Goal: Task Accomplishment & Management: Use online tool/utility

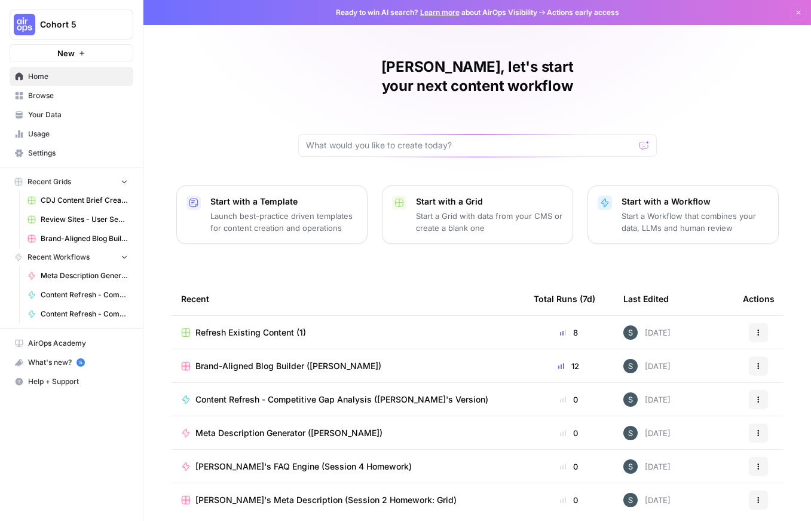
click at [63, 98] on span "Browse" at bounding box center [78, 95] width 100 height 11
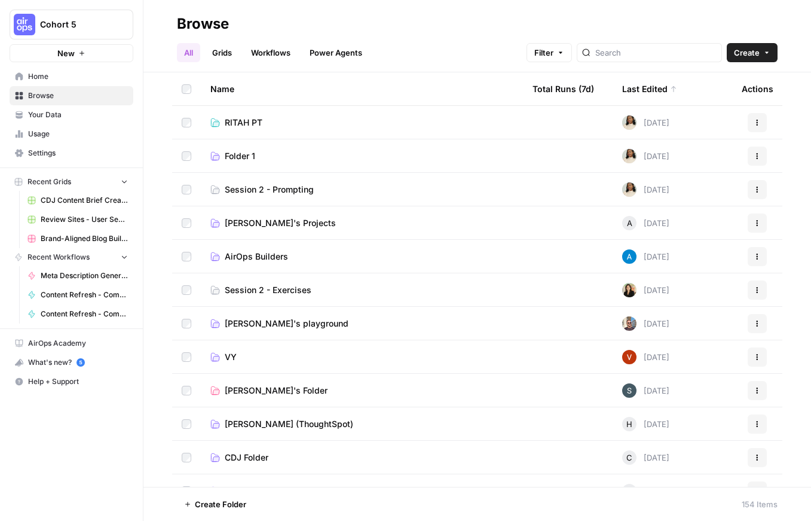
click at [240, 257] on span "AirOps Builders" at bounding box center [256, 256] width 63 height 12
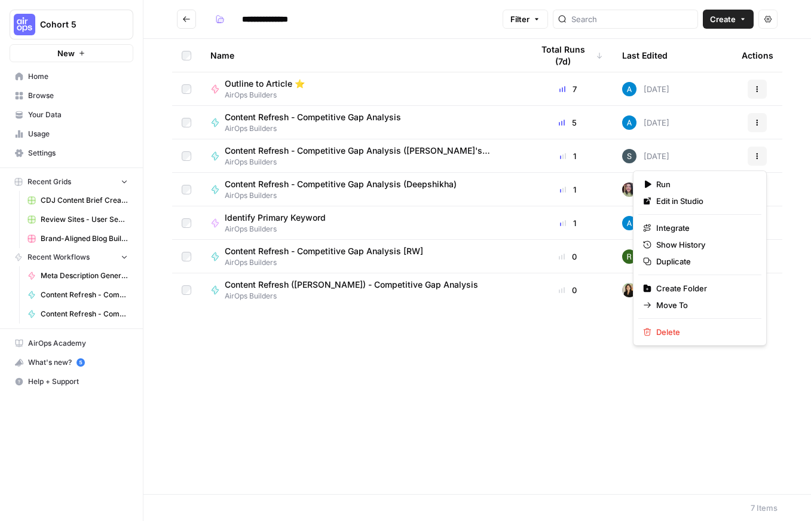
click at [759, 161] on button "Actions" at bounding box center [757, 155] width 19 height 19
click at [667, 334] on span "Delete" at bounding box center [704, 332] width 96 height 12
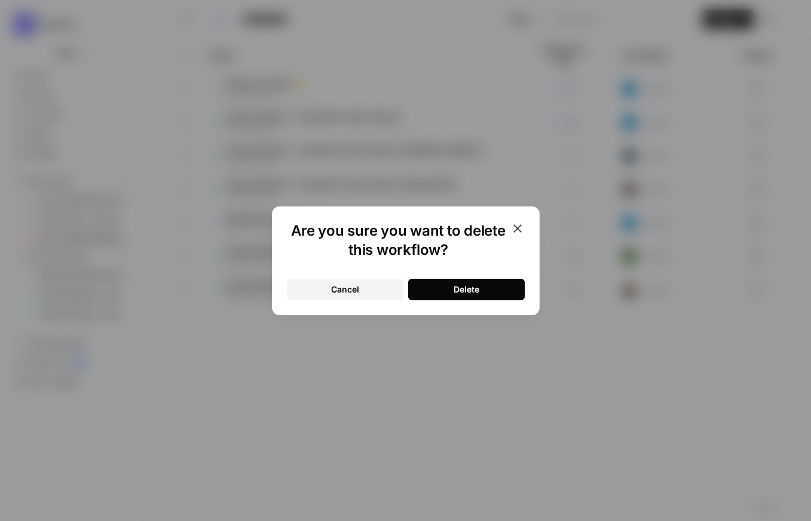
click at [473, 280] on button "Delete" at bounding box center [466, 290] width 117 height 22
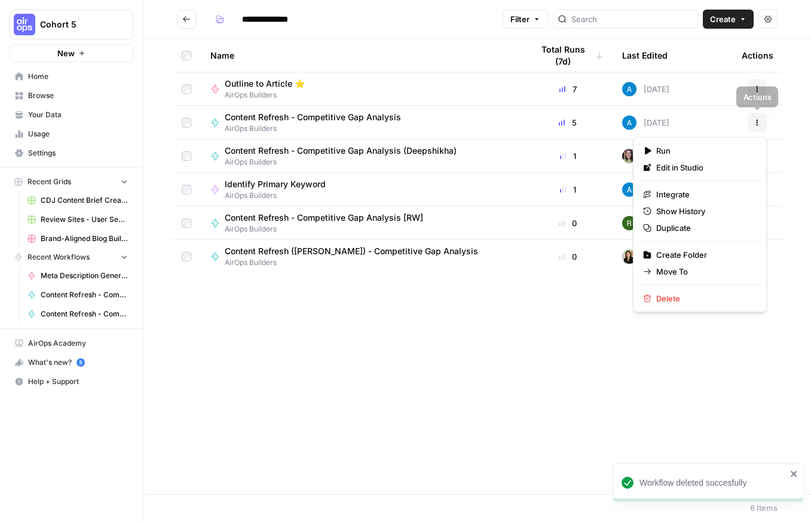
click at [754, 126] on button "Actions" at bounding box center [757, 122] width 19 height 19
click at [288, 117] on span "Content Refresh - Competitive Gap Analysis" at bounding box center [313, 117] width 176 height 12
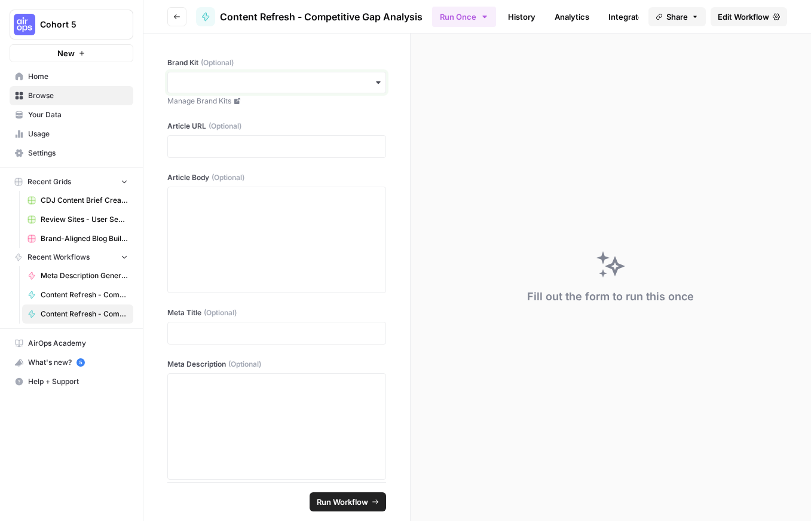
click at [200, 78] on input "Brand Kit (Optional)" at bounding box center [276, 83] width 203 height 12
type input "hopkins"
click at [235, 115] on div "Hopkins Rechtsanwälte" at bounding box center [277, 114] width 218 height 23
click at [234, 149] on p at bounding box center [276, 146] width 203 height 12
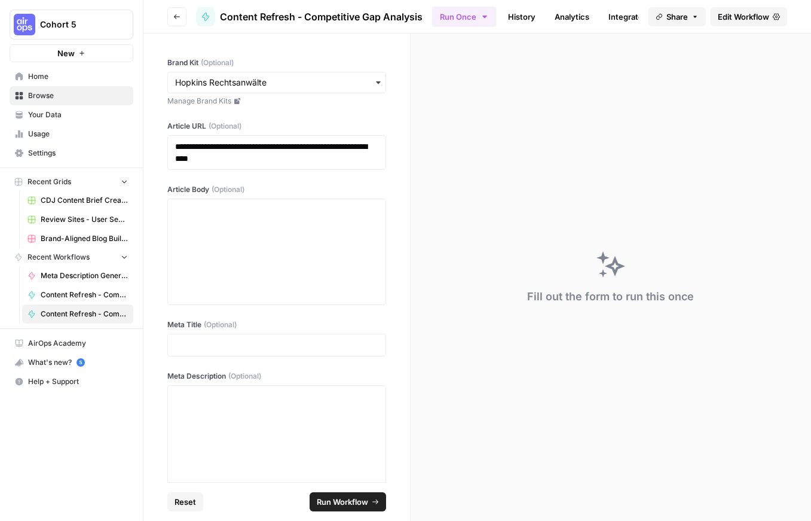
click at [356, 495] on button "Run Workflow" at bounding box center [348, 501] width 77 height 19
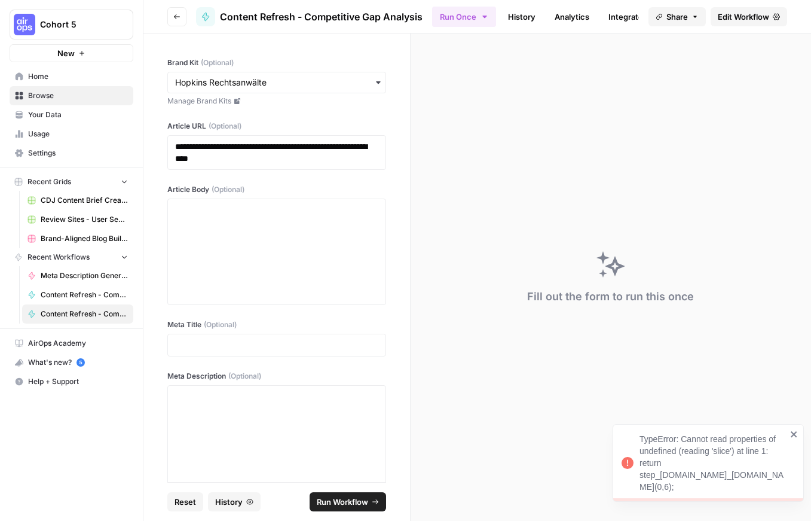
click at [796, 430] on icon "close" at bounding box center [794, 434] width 8 height 10
click at [176, 19] on icon "button" at bounding box center [176, 16] width 7 height 7
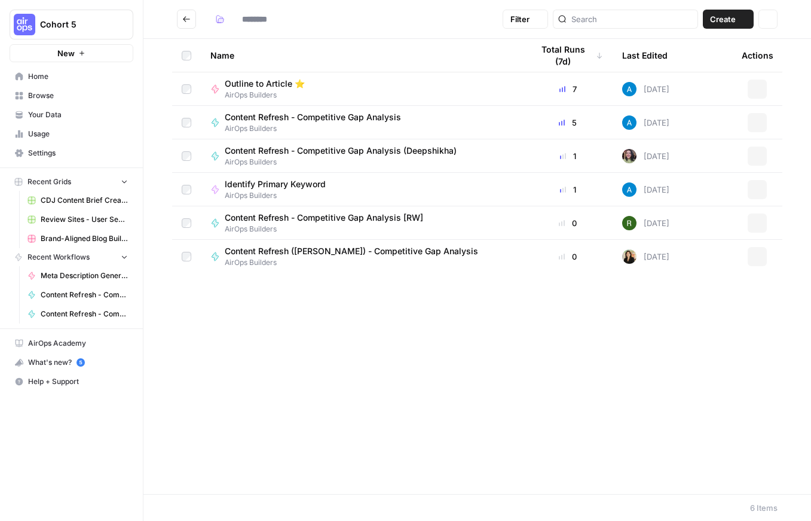
type input "**********"
click at [371, 120] on span "Content Refresh - Competitive Gap Analysis" at bounding box center [313, 117] width 176 height 12
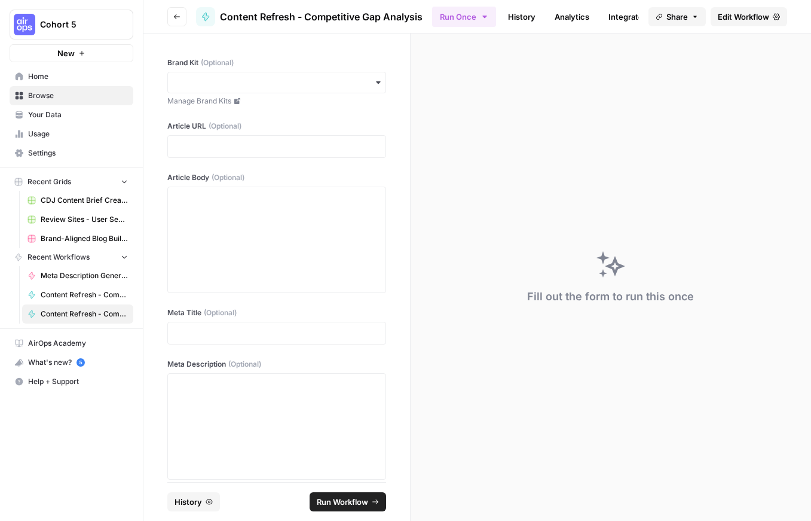
click at [284, 92] on div "button" at bounding box center [276, 83] width 219 height 22
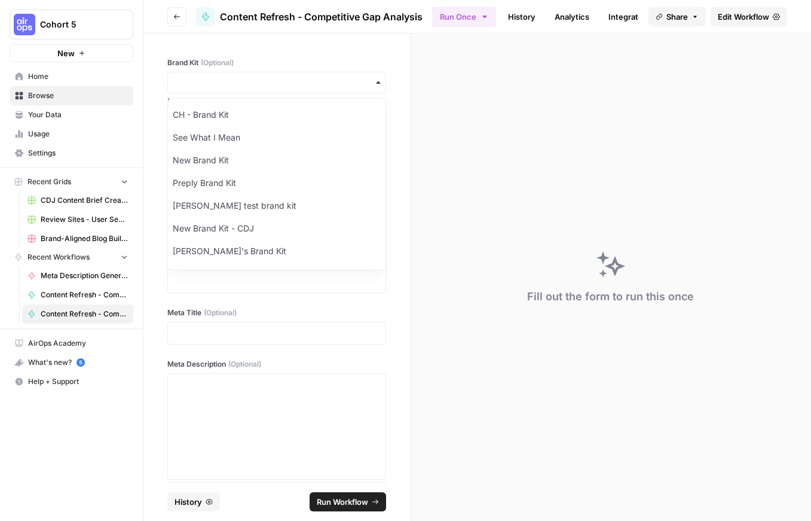
click at [179, 19] on icon "button" at bounding box center [176, 16] width 7 height 7
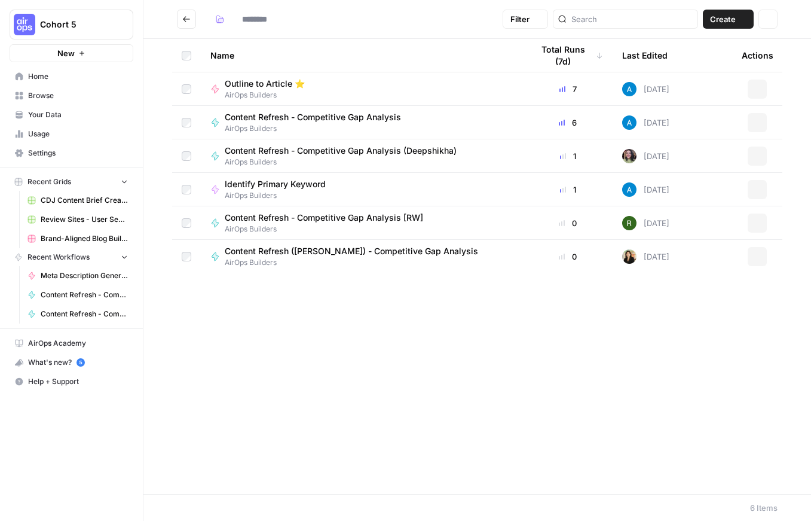
type input "**********"
click at [759, 126] on button "Actions" at bounding box center [757, 122] width 19 height 19
click at [518, 151] on td "Content Refresh - Competitive Gap Analysis (Deepshikha) AirOps Builders" at bounding box center [362, 155] width 322 height 33
click at [100, 77] on span "Home" at bounding box center [78, 76] width 100 height 11
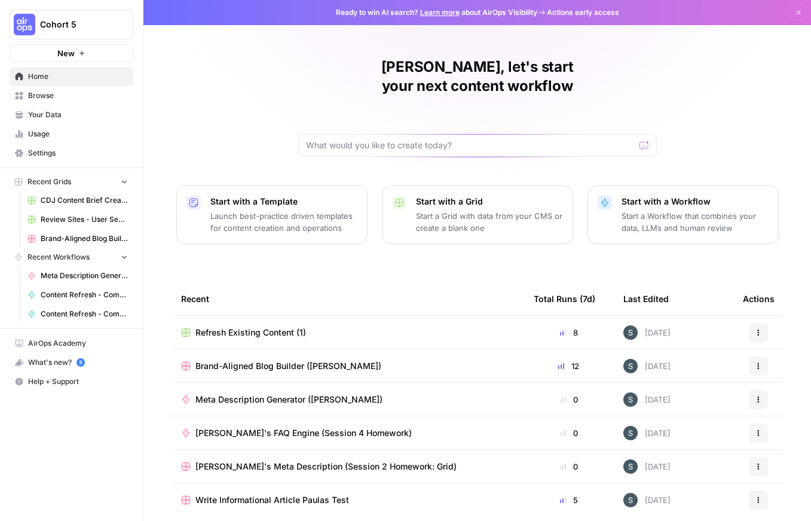
drag, startPoint x: 369, startPoint y: 113, endPoint x: 374, endPoint y: 121, distance: 9.1
click at [372, 117] on div "Paula, let's start your next content workflow" at bounding box center [477, 106] width 359 height 99
click at [374, 139] on input "text" at bounding box center [470, 145] width 329 height 12
type input "d"
click at [102, 97] on span "Browse" at bounding box center [78, 95] width 100 height 11
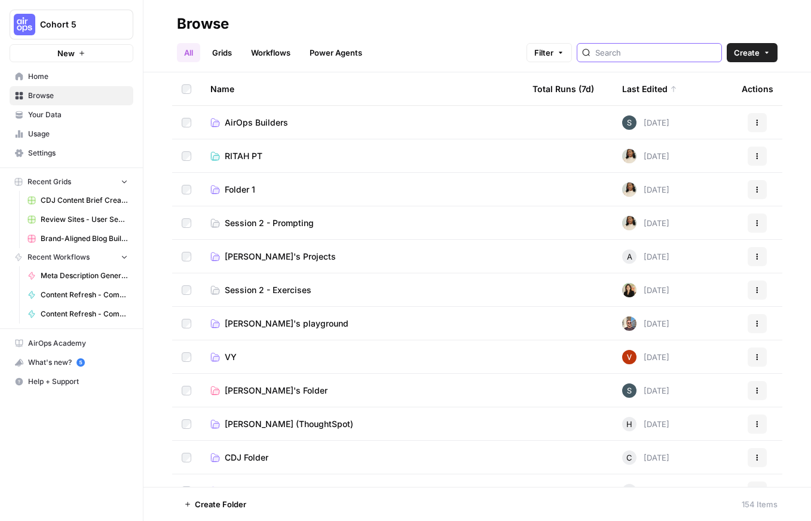
click at [644, 57] on input "search" at bounding box center [655, 53] width 121 height 12
click at [608, 56] on div "Filter de Create" at bounding box center [652, 52] width 251 height 19
click at [649, 56] on input "de" at bounding box center [655, 53] width 121 height 12
type input "d"
click at [554, 53] on span "Filter" at bounding box center [543, 53] width 19 height 12
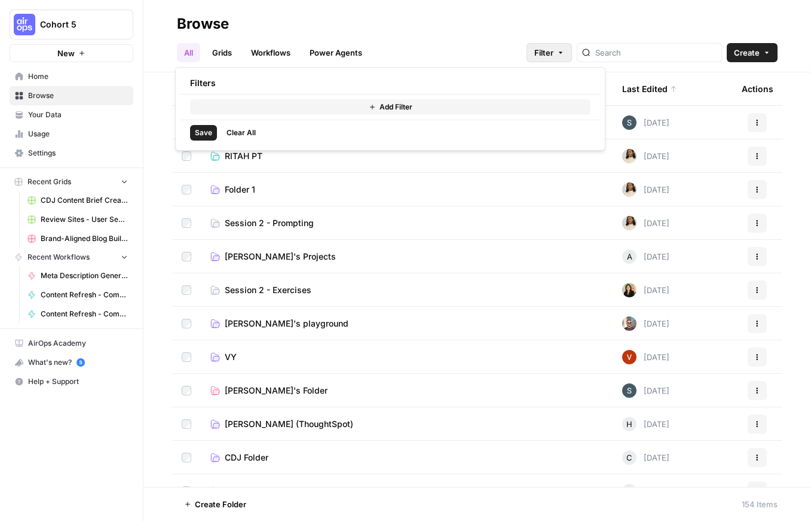
click at [496, 112] on button "Add Filter" at bounding box center [390, 107] width 401 height 16
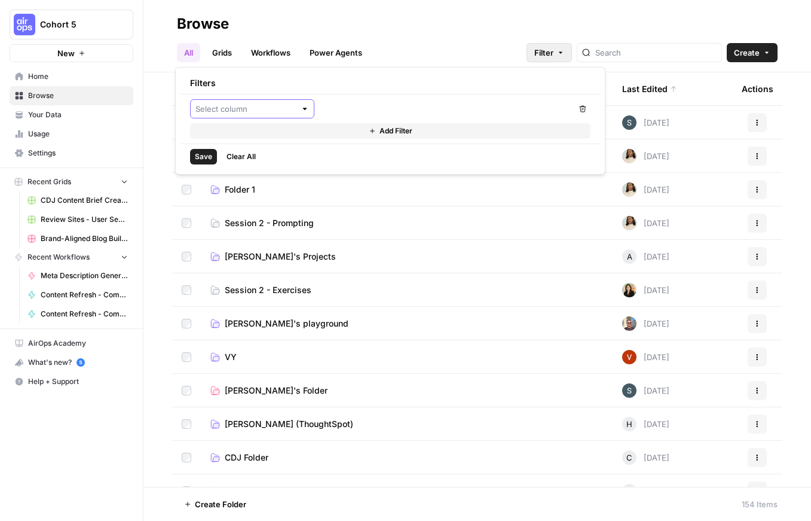
click at [261, 114] on input "text" at bounding box center [245, 109] width 100 height 12
drag, startPoint x: 264, startPoint y: 166, endPoint x: 289, endPoint y: 159, distance: 26.7
click at [264, 166] on span "Last Edited By" at bounding box center [256, 170] width 86 height 12
type input "Last Edited By"
click at [374, 112] on input "text" at bounding box center [440, 109] width 230 height 12
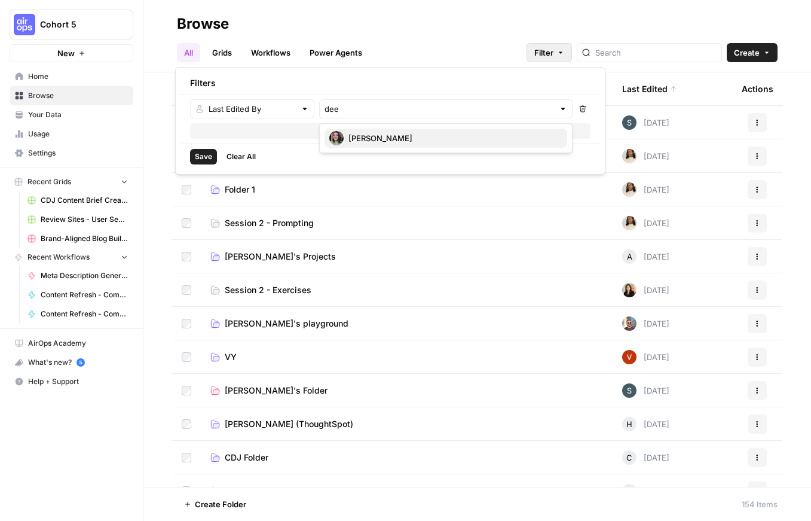
click at [386, 139] on span "Deepshikha Dhankhar" at bounding box center [453, 138] width 209 height 12
type input "Deepshikha Dhankhar"
click at [206, 157] on span "Save" at bounding box center [203, 156] width 17 height 11
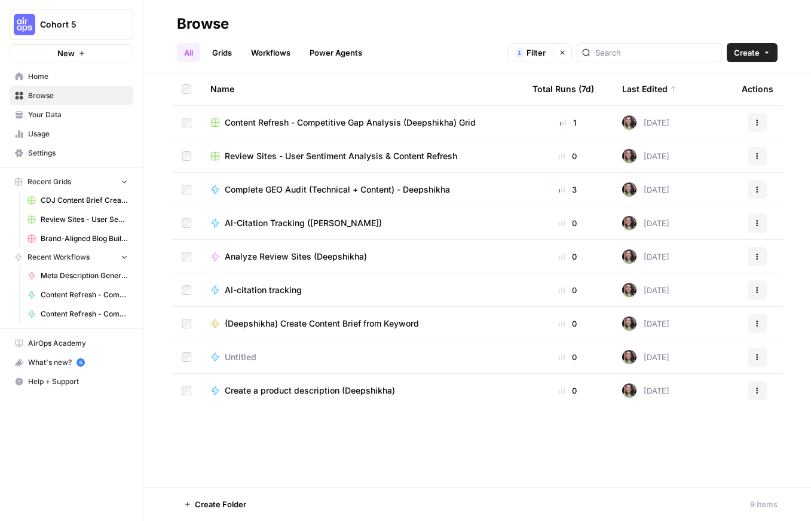
click at [324, 224] on span "AI-Citation Tracking ([PERSON_NAME])" at bounding box center [303, 223] width 157 height 12
click at [436, 158] on span "Review Sites - User Sentiment Analysis & Content Refresh" at bounding box center [341, 156] width 233 height 12
click at [82, 77] on span "Home" at bounding box center [78, 76] width 100 height 11
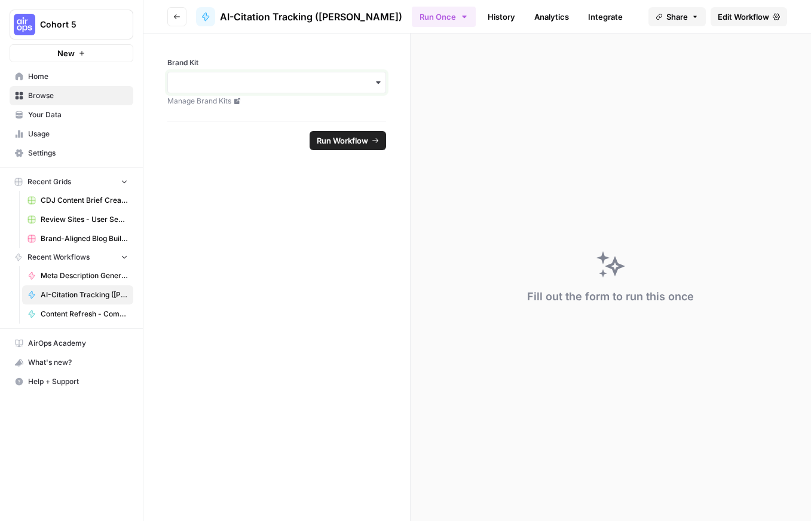
click at [242, 82] on input "Brand Kit" at bounding box center [276, 83] width 203 height 12
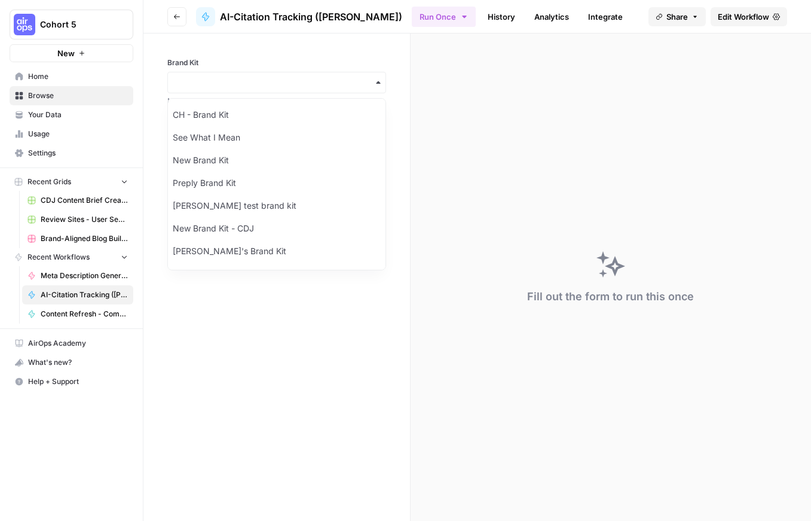
click at [284, 45] on div "Brand Kit Manage Brand Kits" at bounding box center [276, 76] width 267 height 87
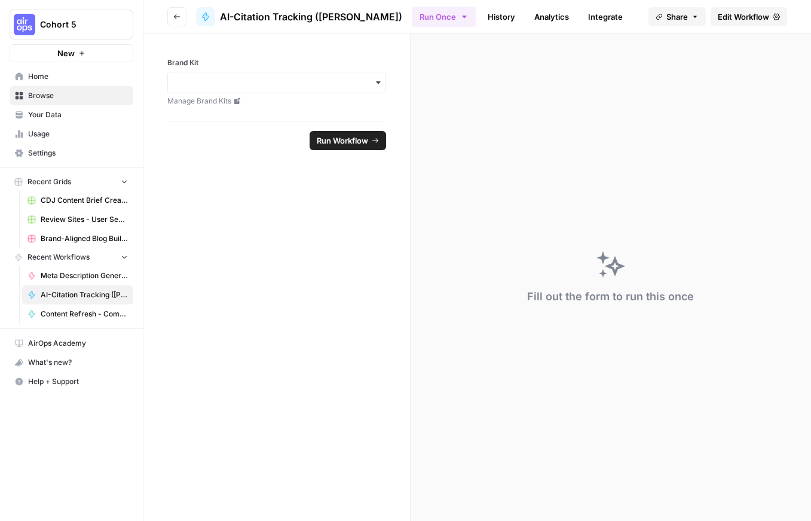
click at [485, 16] on link "History" at bounding box center [502, 16] width 42 height 19
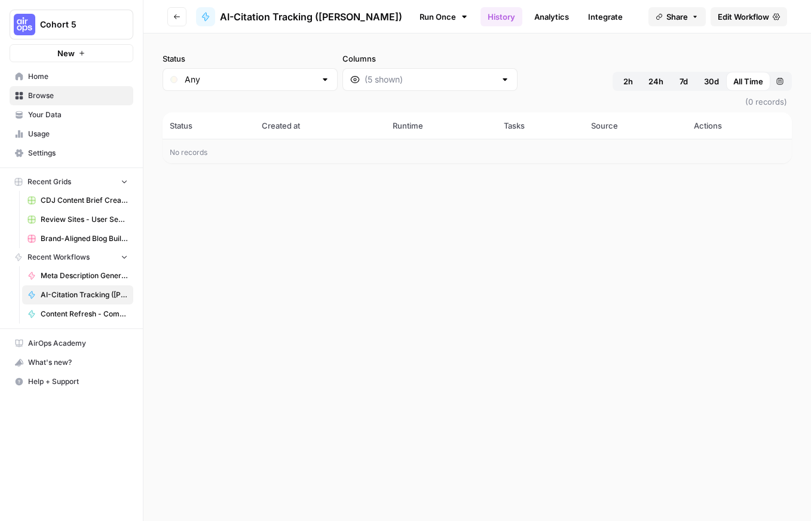
click at [537, 22] on link "Analytics" at bounding box center [551, 16] width 49 height 19
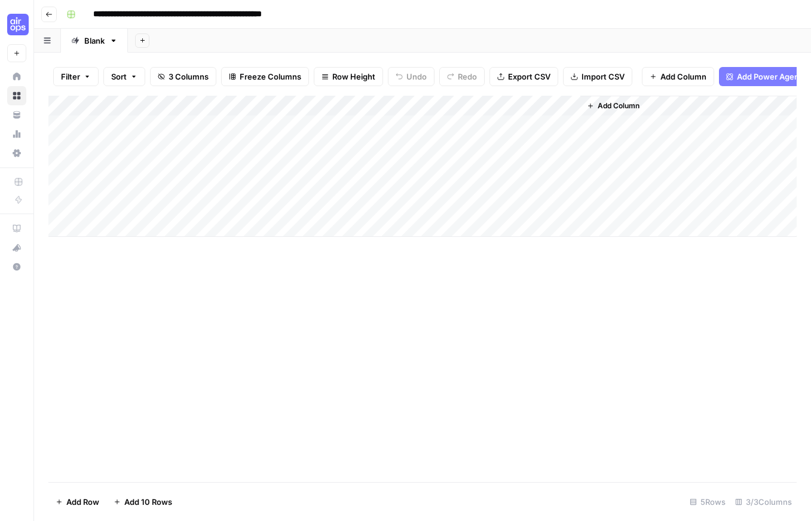
click at [48, 16] on icon "button" at bounding box center [48, 14] width 7 height 7
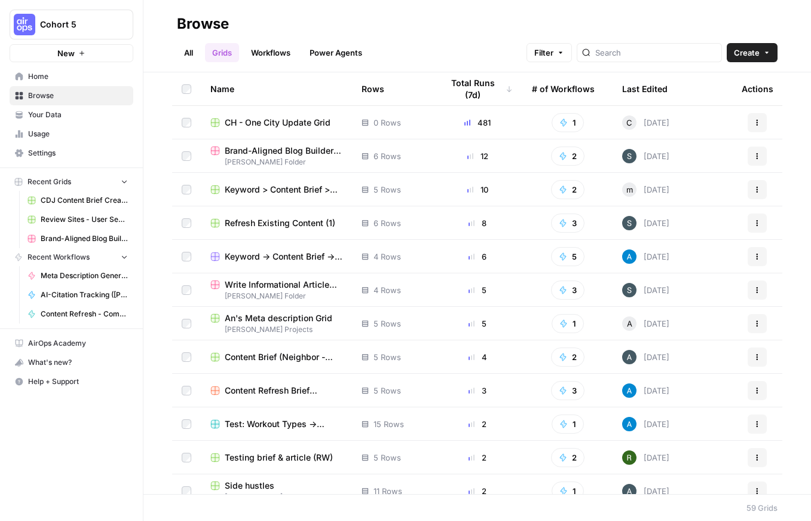
click at [71, 78] on span "Home" at bounding box center [78, 76] width 100 height 11
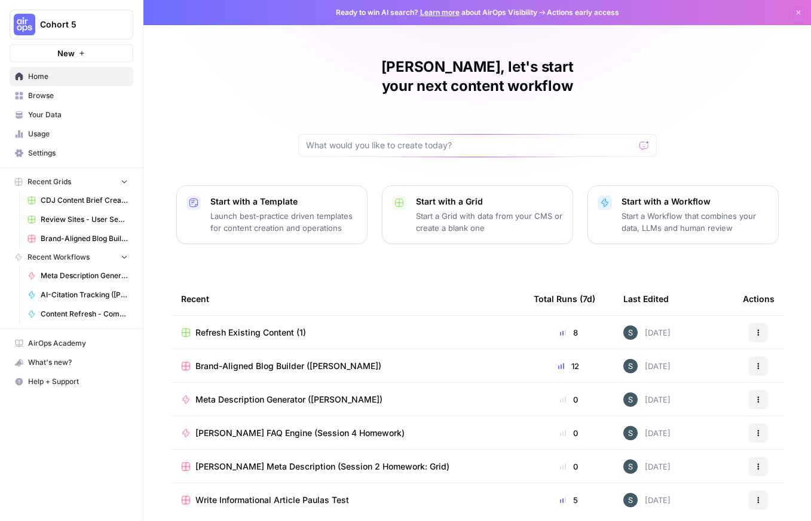
scroll to position [29, 0]
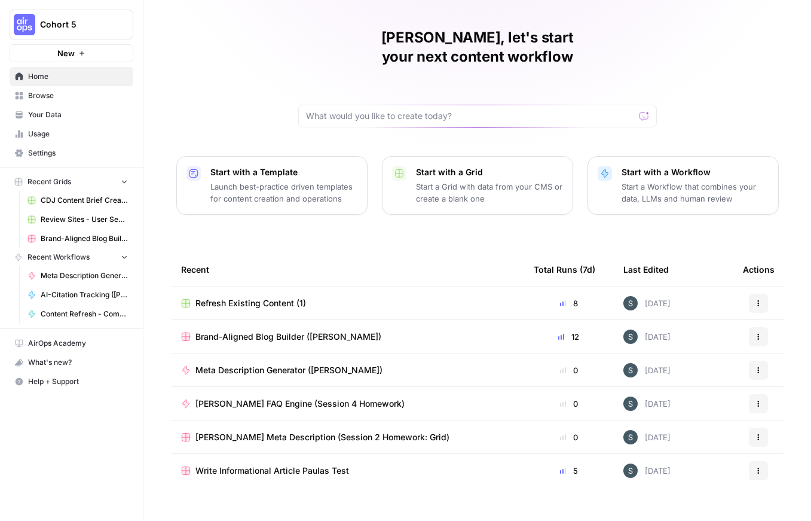
click at [281, 331] on span "Brand-Aligned Blog Builder ([PERSON_NAME])" at bounding box center [288, 337] width 186 height 12
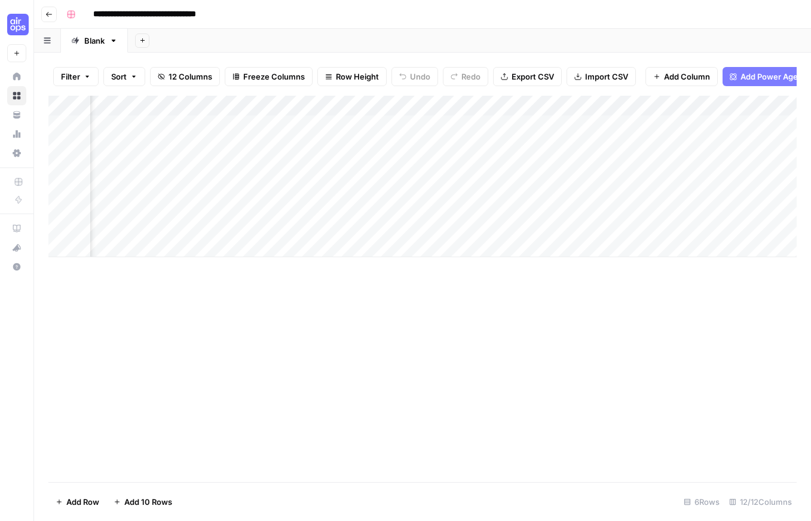
scroll to position [0, 776]
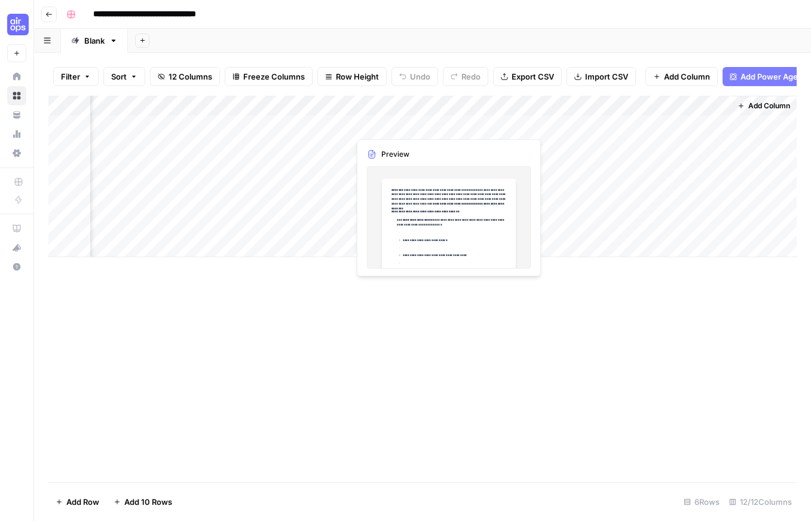
click at [424, 126] on div "Add Column" at bounding box center [422, 176] width 748 height 161
click at [446, 126] on div "Add Column" at bounding box center [422, 176] width 748 height 161
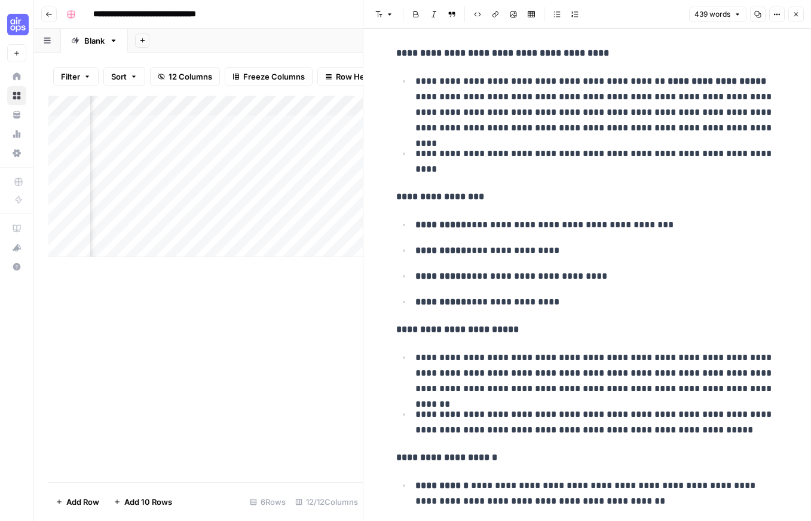
scroll to position [1031, 0]
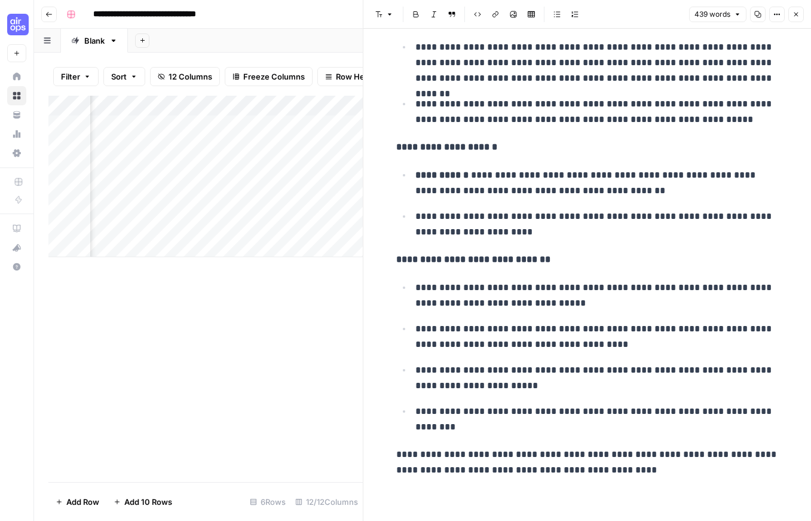
click at [790, 16] on button "Close" at bounding box center [797, 15] width 16 height 16
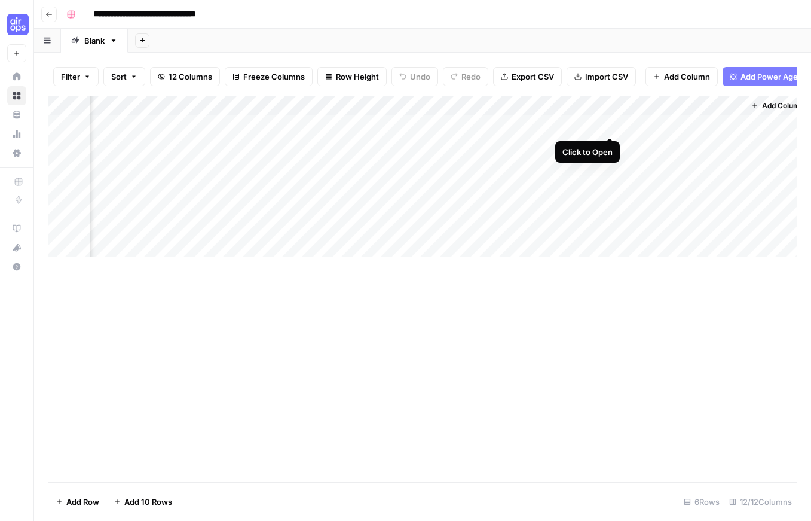
click at [611, 123] on div "Add Column" at bounding box center [422, 176] width 748 height 161
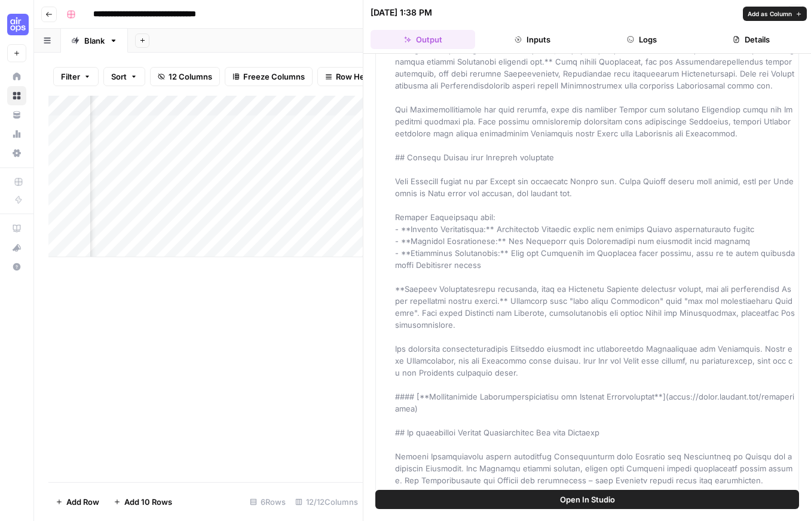
scroll to position [2034, 0]
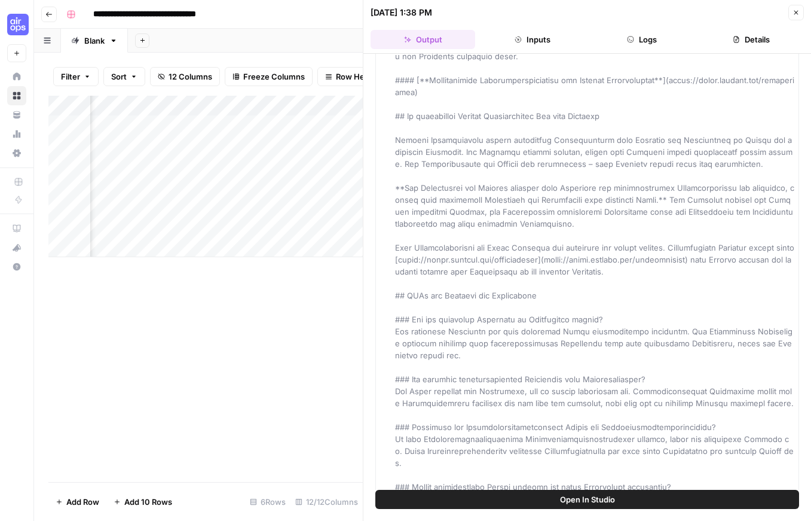
click at [536, 37] on button "Inputs" at bounding box center [532, 39] width 105 height 19
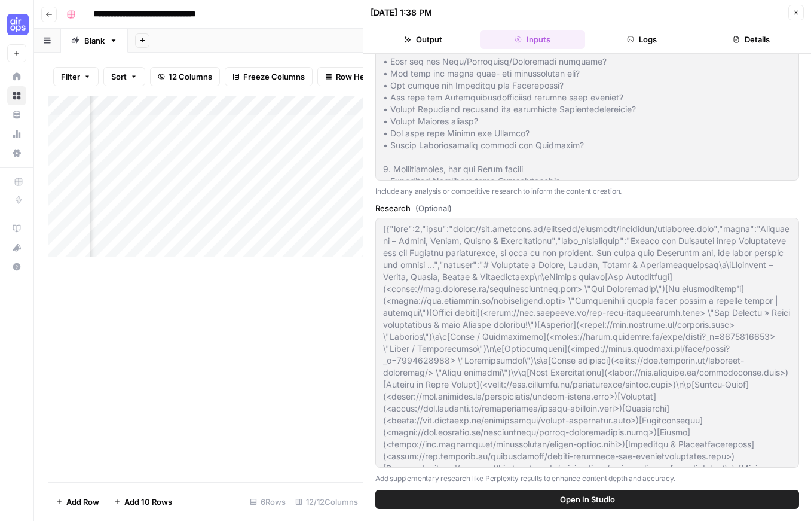
scroll to position [534, 0]
type input "Hopkins Rechtsanwälte"
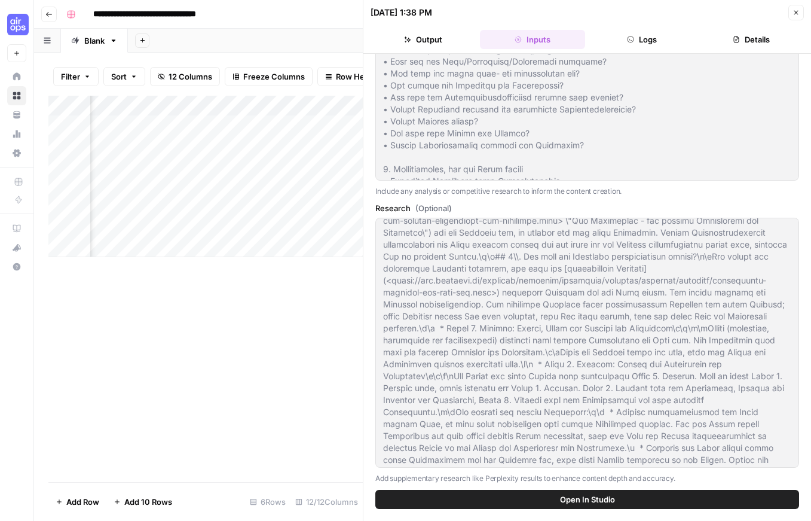
scroll to position [1782, 0]
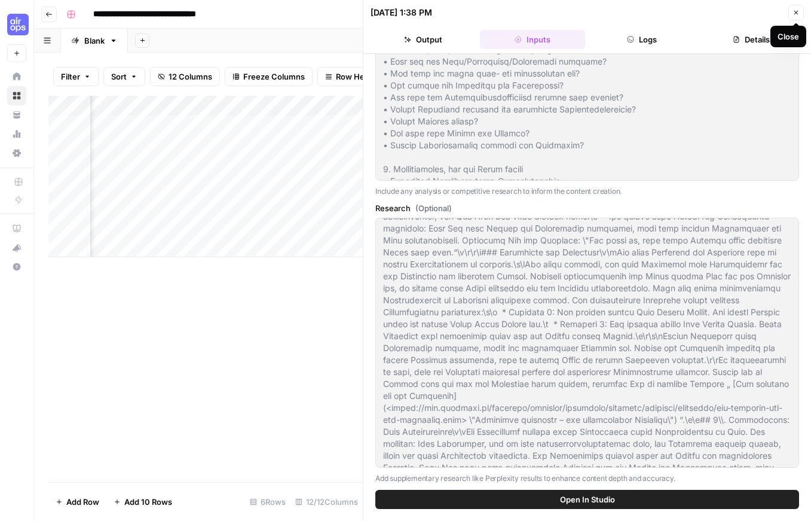
click at [795, 9] on icon "button" at bounding box center [796, 12] width 7 height 7
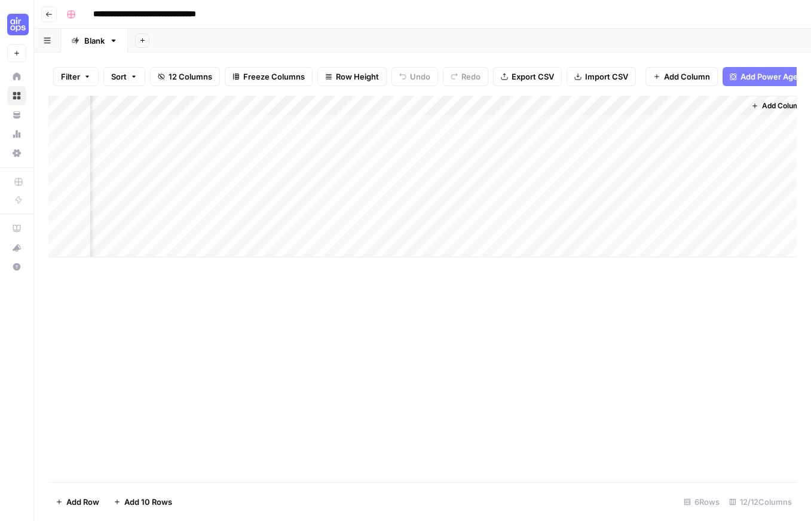
click at [589, 120] on div "Add Column" at bounding box center [422, 176] width 748 height 161
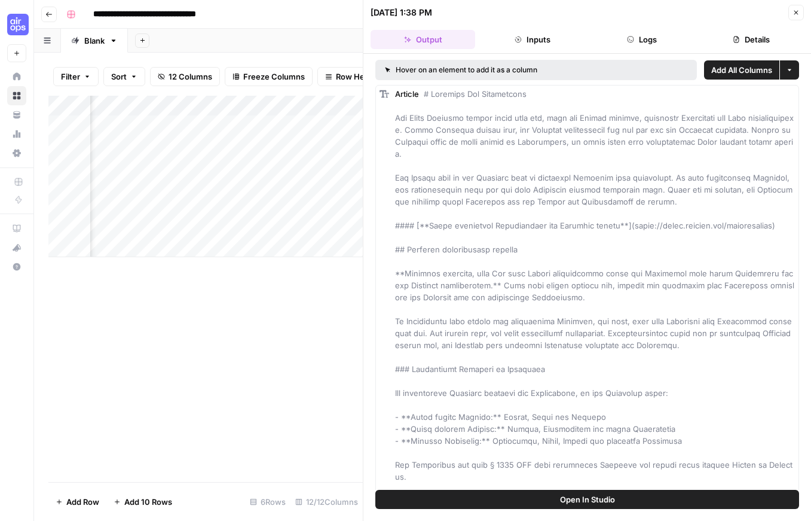
click at [544, 39] on button "Inputs" at bounding box center [532, 39] width 105 height 19
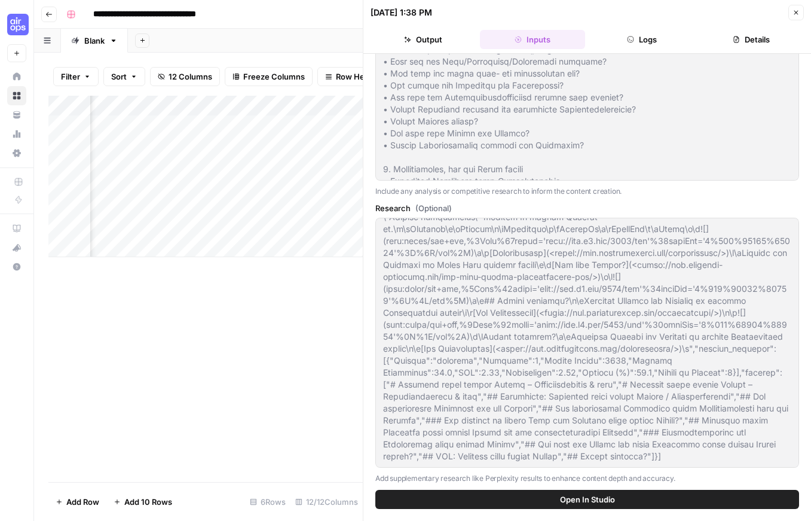
scroll to position [12973, 0]
click at [791, 12] on button "Close" at bounding box center [797, 13] width 16 height 16
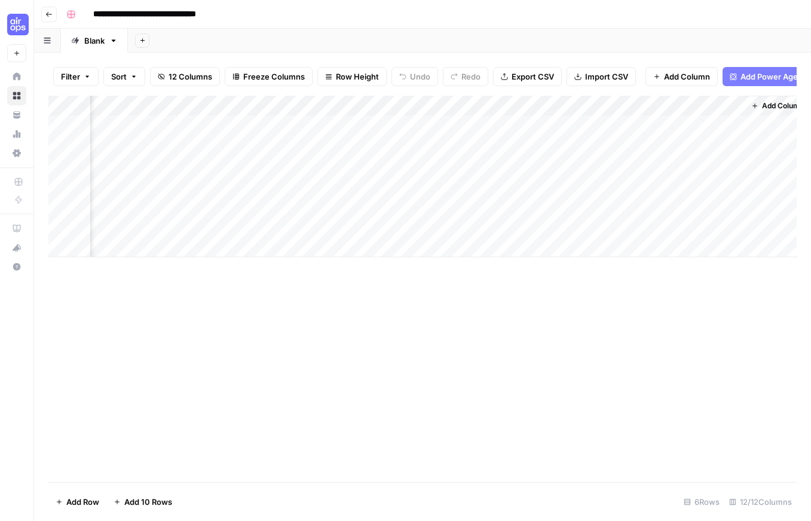
scroll to position [0, 776]
click at [549, 126] on div "Add Column" at bounding box center [422, 176] width 748 height 161
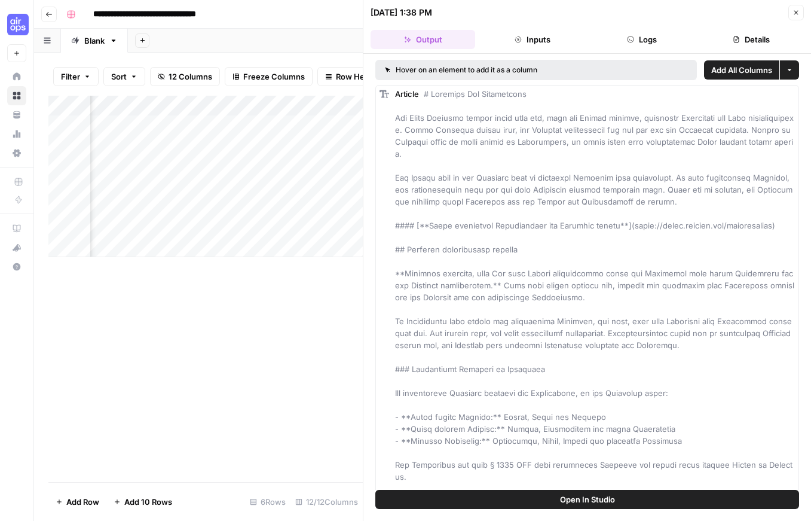
click at [742, 44] on button "Details" at bounding box center [751, 39] width 105 height 19
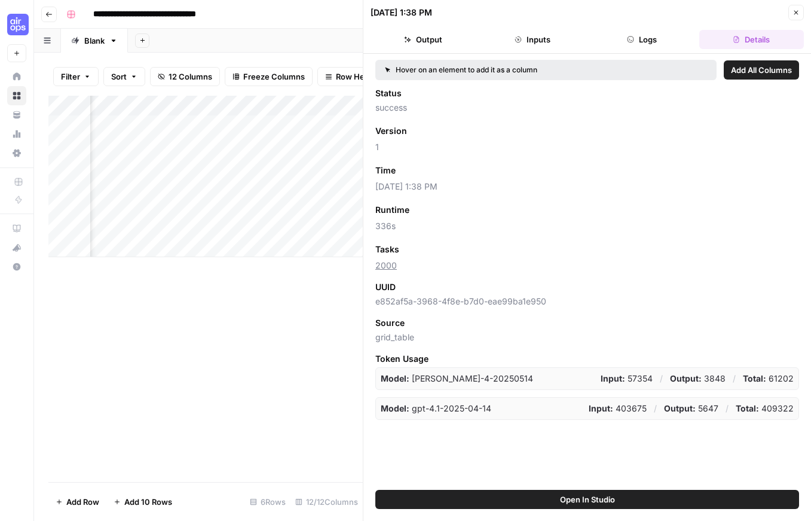
click at [654, 38] on button "Logs" at bounding box center [642, 39] width 105 height 19
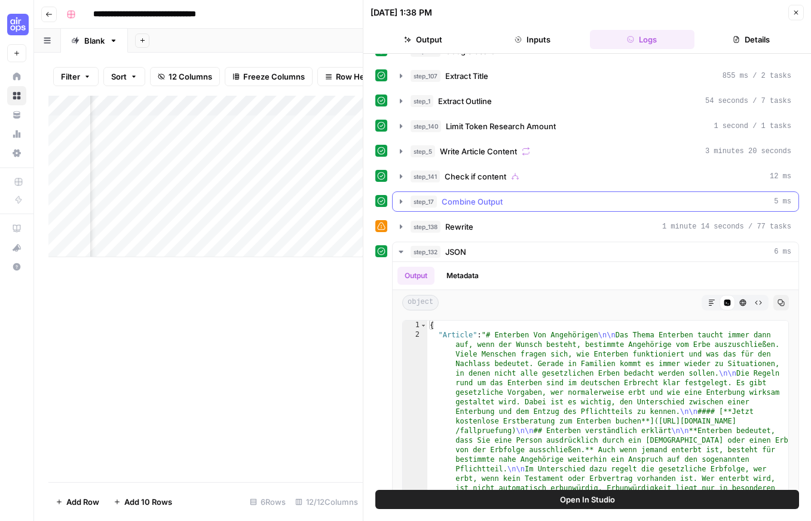
scroll to position [22, 0]
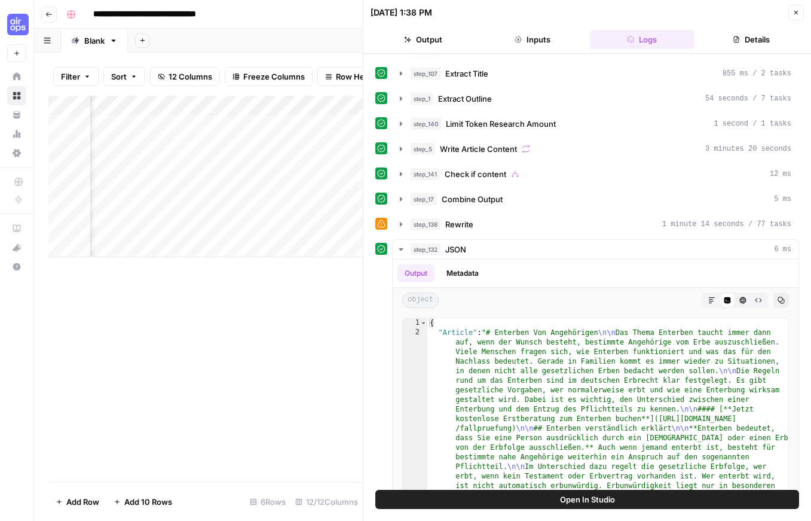
click at [531, 44] on button "Inputs" at bounding box center [532, 39] width 105 height 19
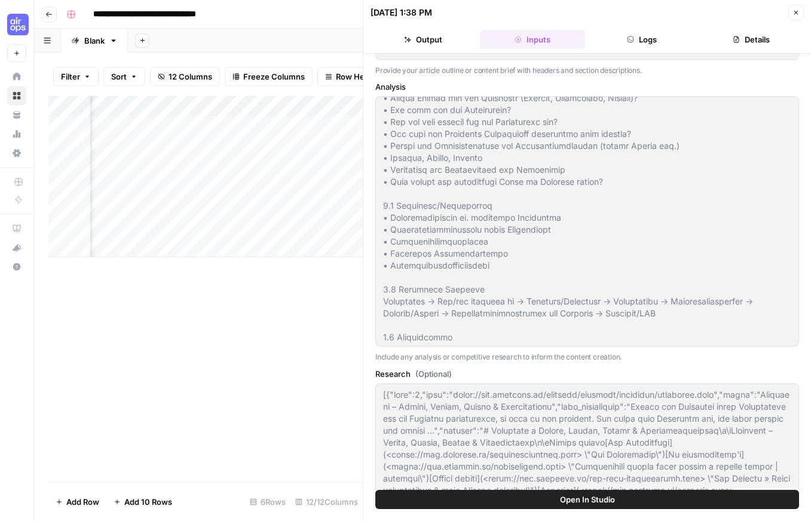
scroll to position [955, 0]
click at [664, 38] on button "Logs" at bounding box center [642, 39] width 105 height 19
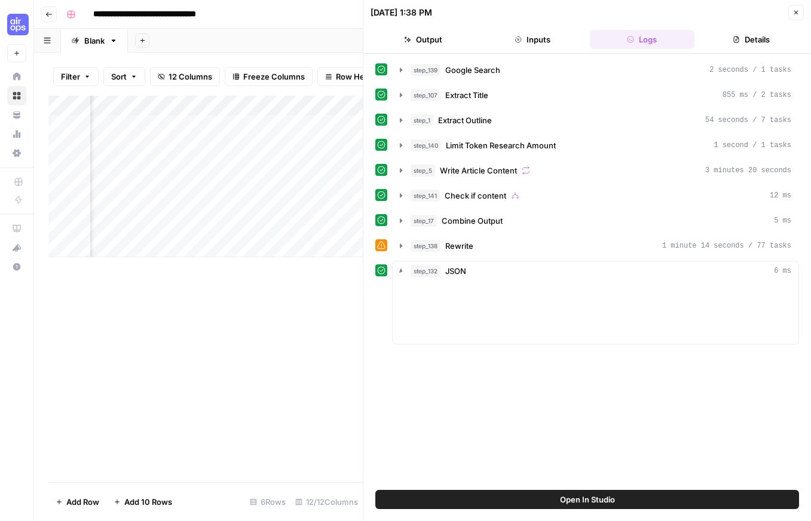
click at [664, 38] on button "Logs" at bounding box center [642, 39] width 105 height 19
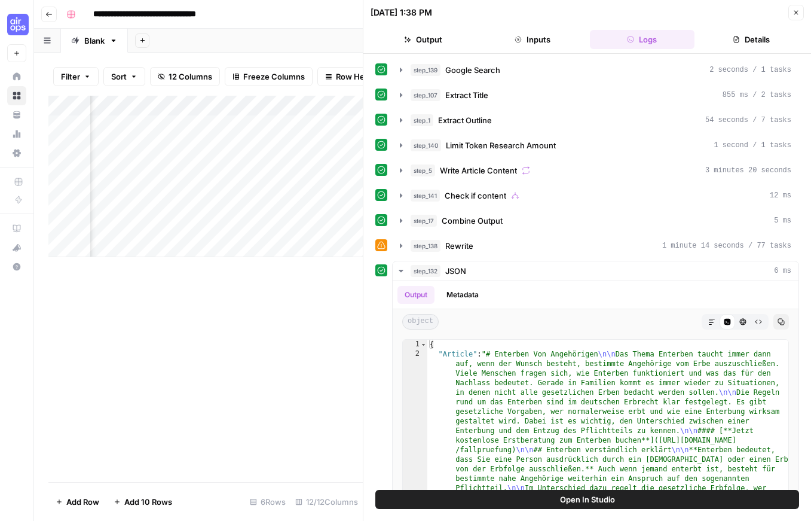
click at [764, 38] on button "Details" at bounding box center [751, 39] width 105 height 19
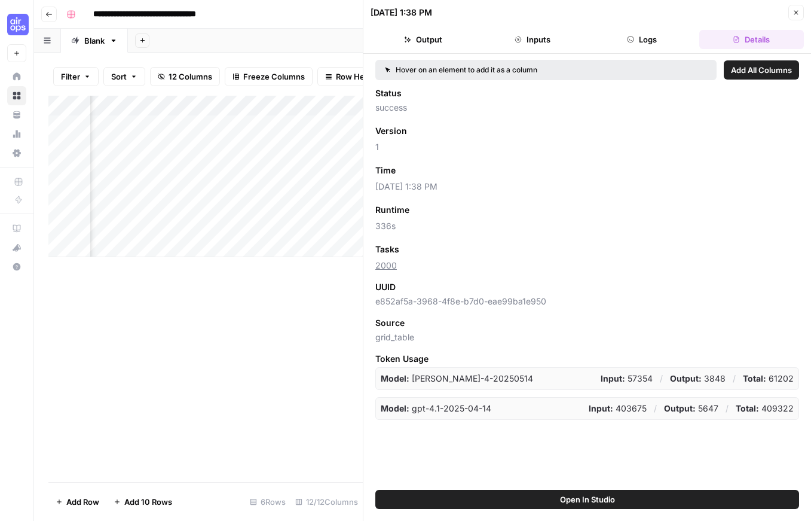
click at [295, 279] on div "Add Column" at bounding box center [205, 289] width 314 height 386
click at [794, 13] on icon "button" at bounding box center [796, 12] width 7 height 7
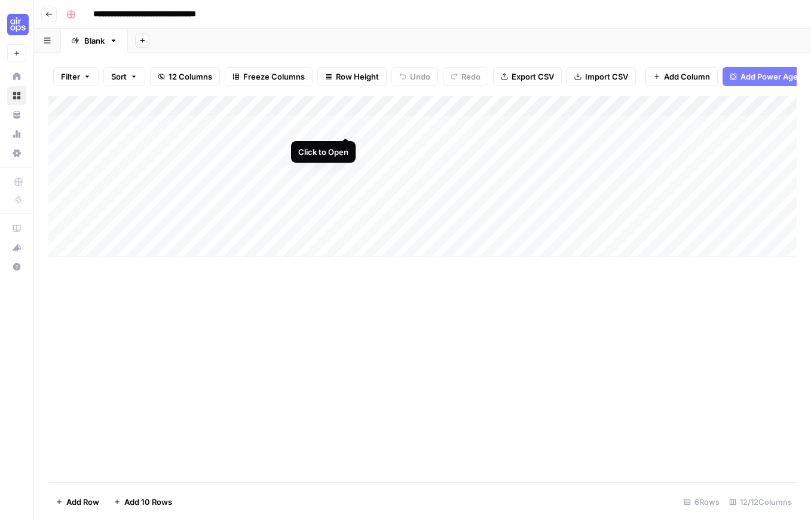
click at [349, 126] on div "Add Column" at bounding box center [422, 176] width 748 height 161
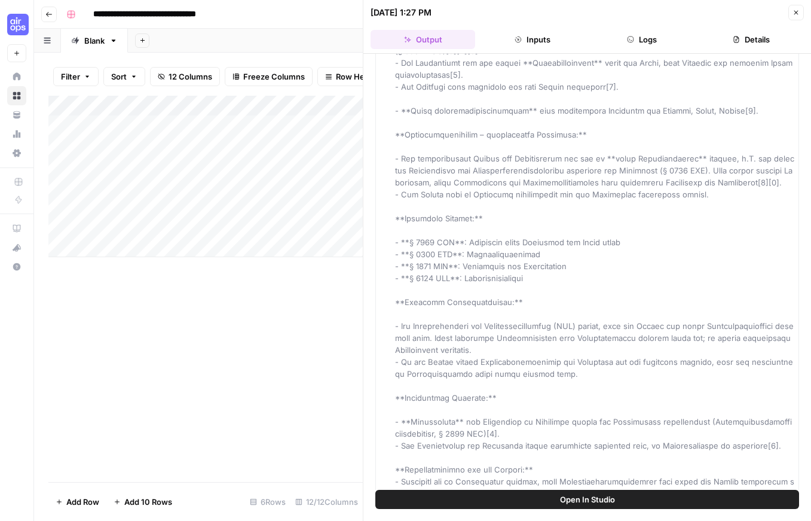
scroll to position [8487, 0]
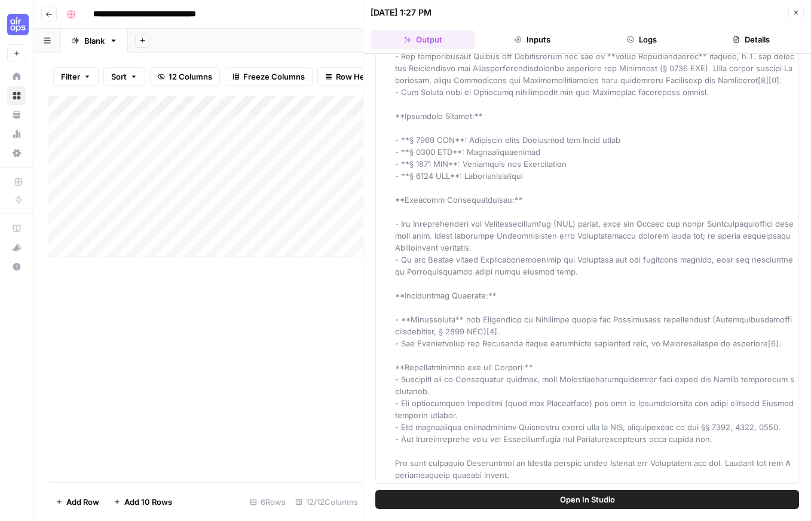
click at [510, 42] on button "Inputs" at bounding box center [532, 39] width 105 height 19
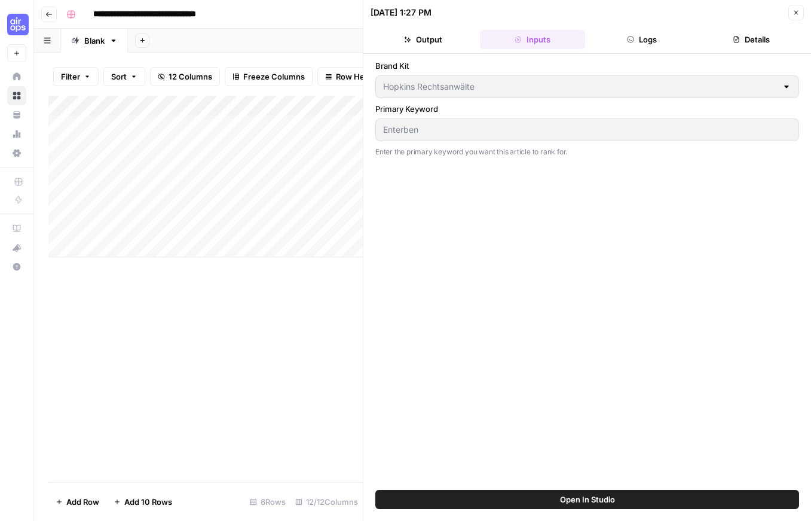
click at [638, 38] on button "Logs" at bounding box center [642, 39] width 105 height 19
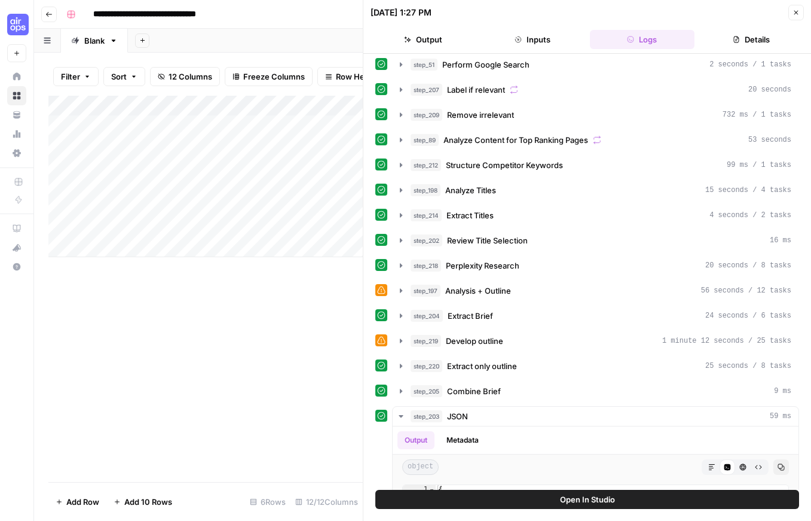
scroll to position [247, 0]
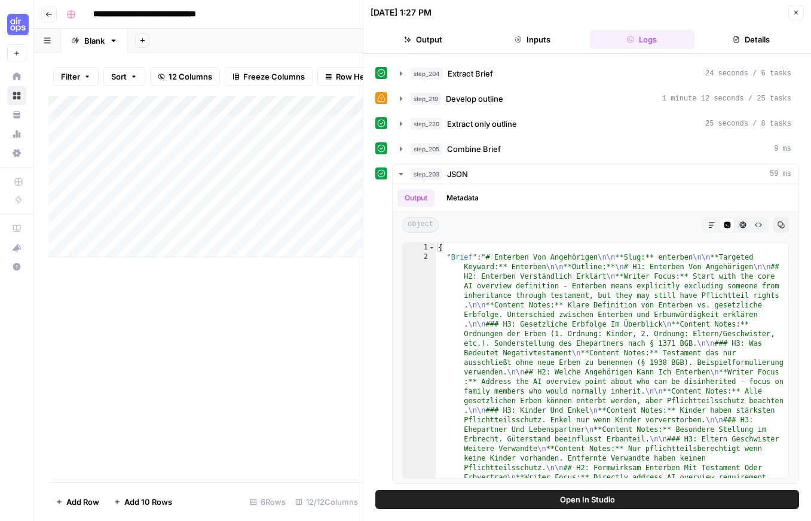
click at [219, 320] on div "Add Column" at bounding box center [205, 289] width 314 height 386
click at [797, 13] on icon "button" at bounding box center [797, 13] width 4 height 4
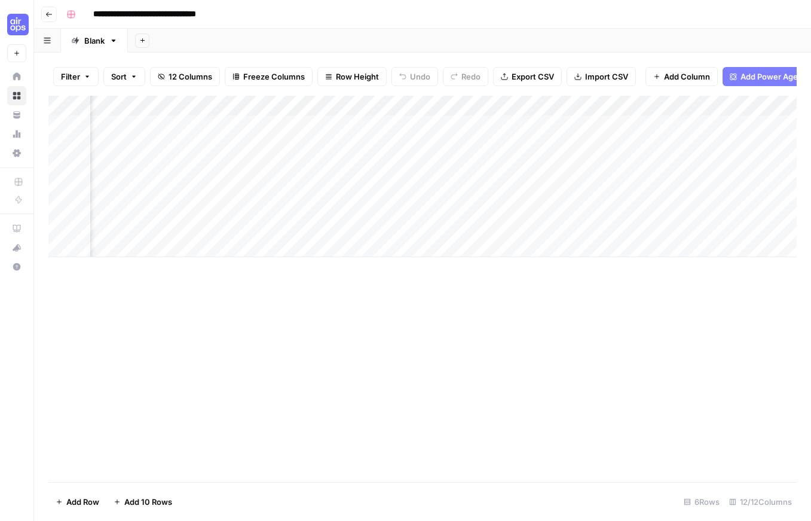
scroll to position [0, 136]
click at [301, 125] on div "Add Column" at bounding box center [422, 176] width 748 height 161
click at [333, 124] on div "Add Column" at bounding box center [422, 176] width 748 height 161
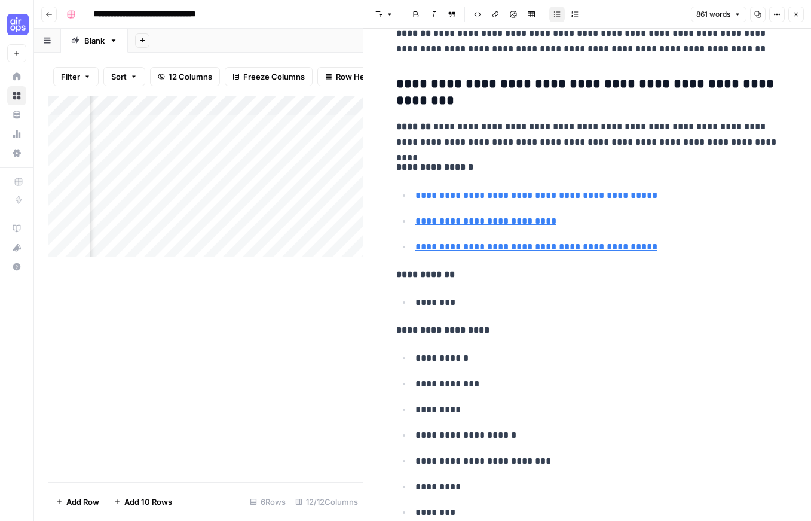
scroll to position [3562, 0]
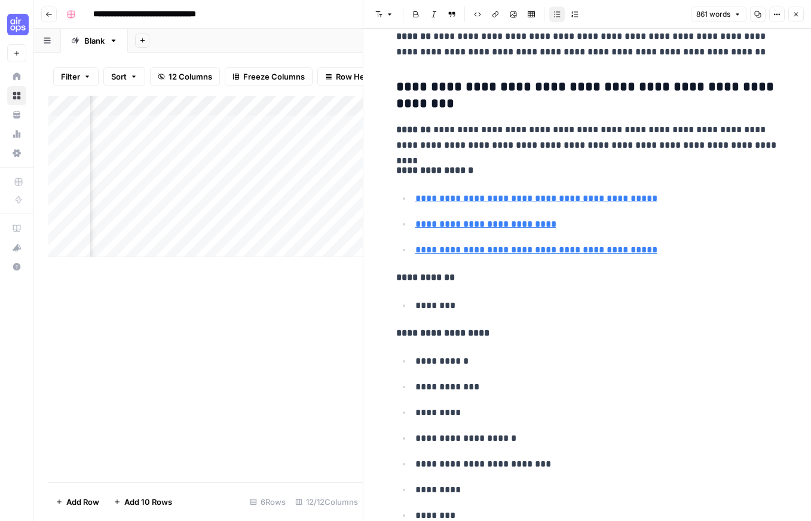
click at [794, 12] on icon "button" at bounding box center [796, 14] width 7 height 7
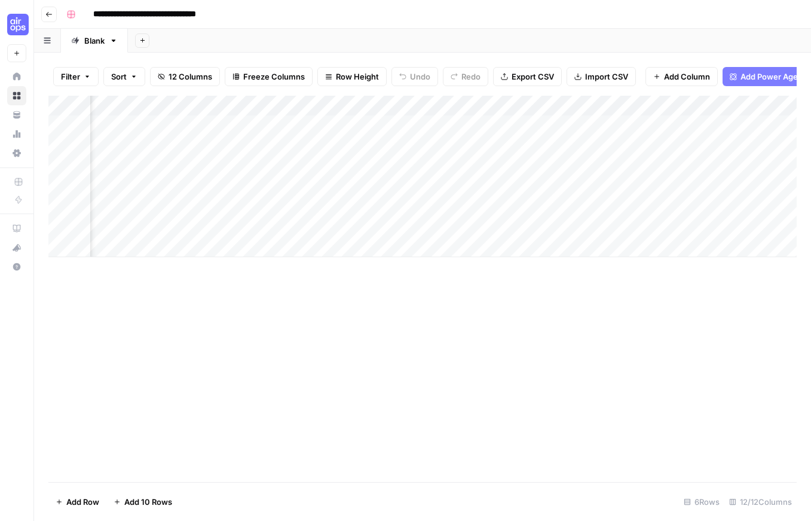
scroll to position [0, 776]
click at [597, 128] on div "Add Column" at bounding box center [422, 176] width 748 height 161
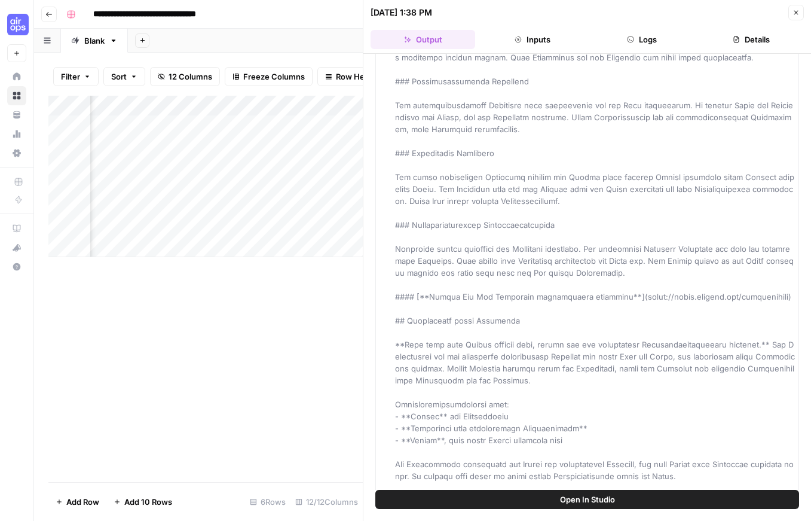
click at [543, 41] on button "Inputs" at bounding box center [532, 39] width 105 height 19
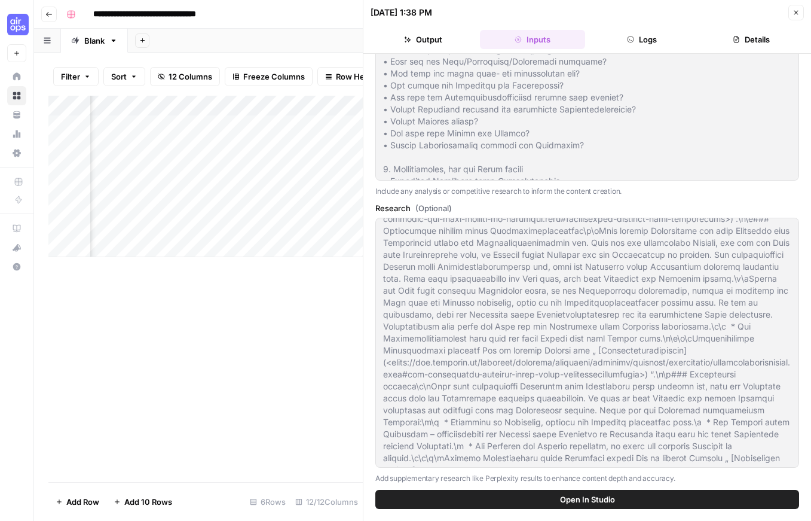
scroll to position [3037, 0]
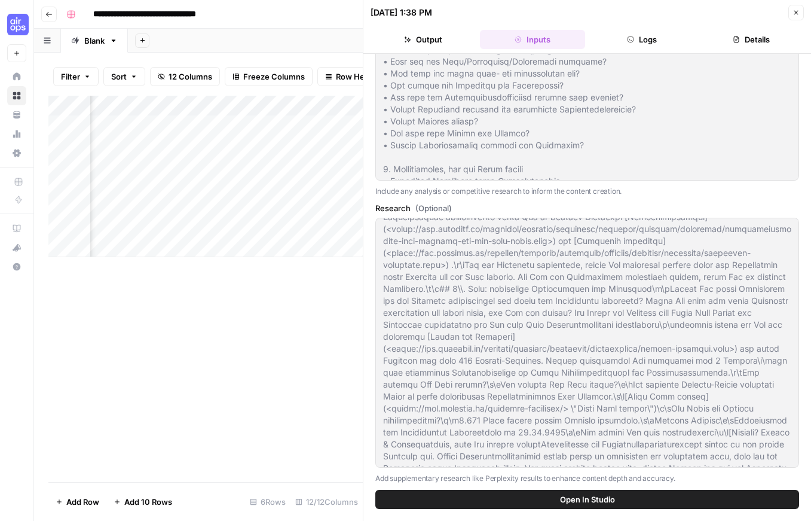
drag, startPoint x: 673, startPoint y: 39, endPoint x: 729, endPoint y: 36, distance: 56.3
click at [673, 39] on button "Logs" at bounding box center [642, 39] width 105 height 19
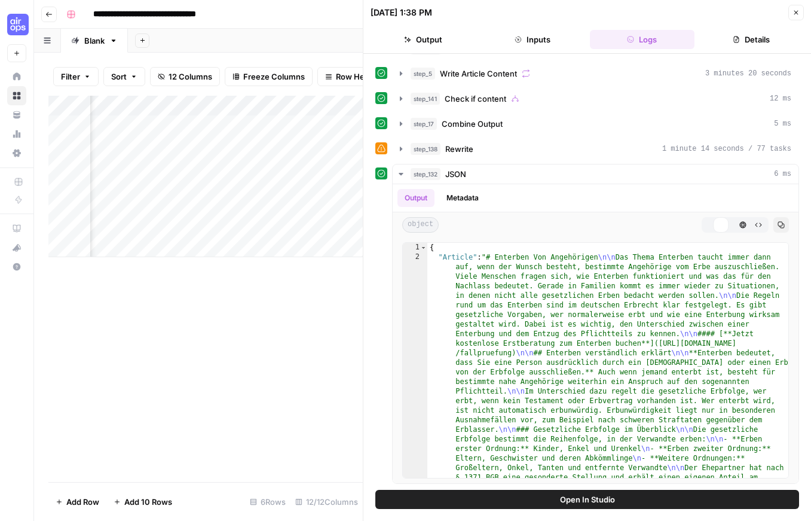
click at [753, 38] on button "Details" at bounding box center [751, 39] width 105 height 19
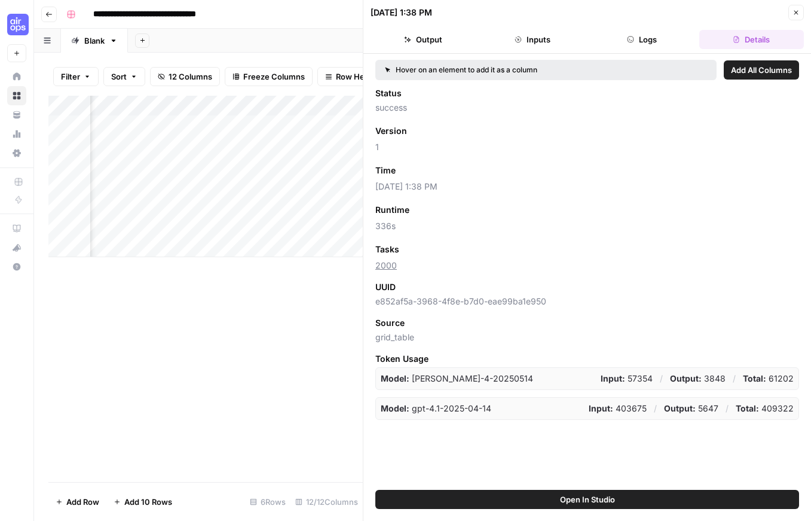
click at [798, 5] on button "Close" at bounding box center [797, 13] width 16 height 16
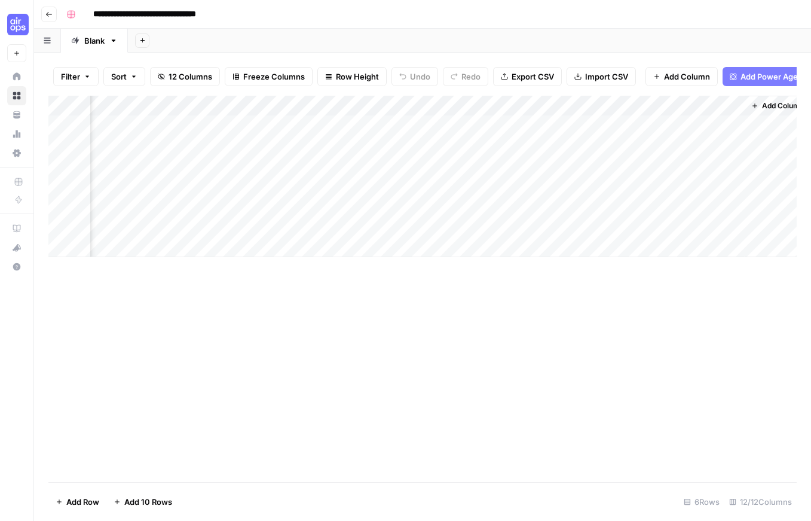
scroll to position [0, 776]
click at [356, 124] on div "Add Column" at bounding box center [422, 176] width 748 height 161
click at [596, 126] on div "Add Column" at bounding box center [422, 176] width 748 height 161
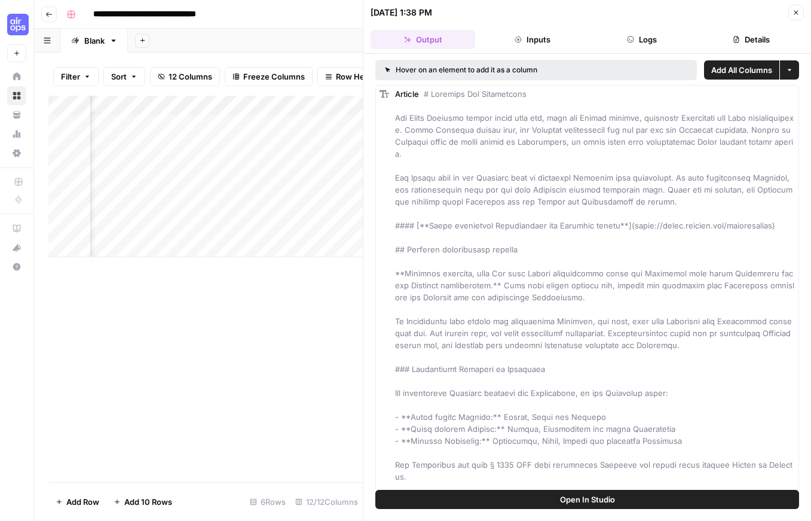
click at [549, 38] on button "Inputs" at bounding box center [532, 39] width 105 height 19
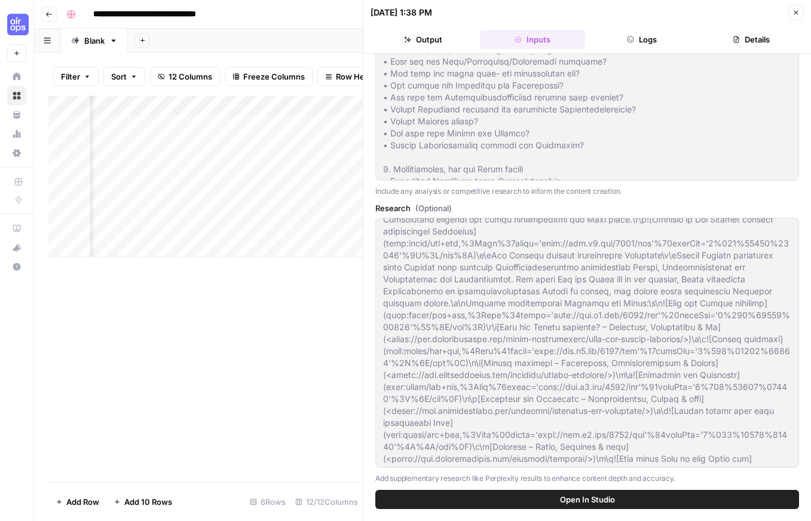
scroll to position [12973, 0]
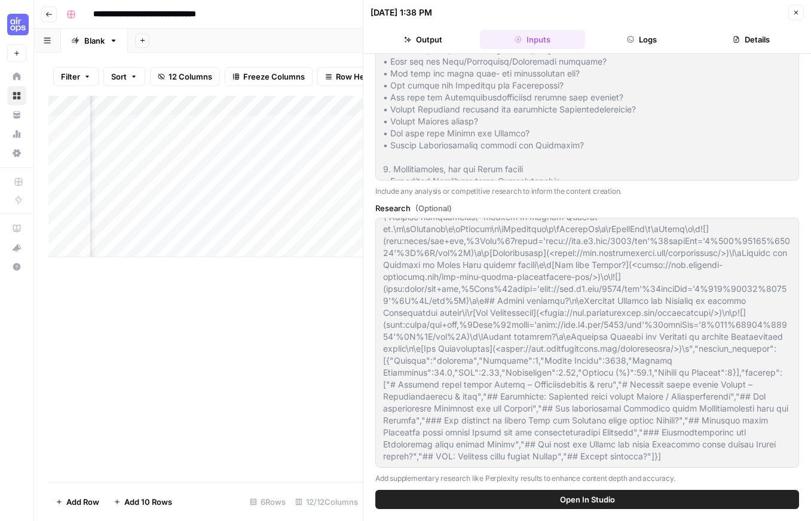
click at [293, 360] on div "Add Column" at bounding box center [205, 289] width 314 height 386
click at [802, 9] on button "Close" at bounding box center [797, 13] width 16 height 16
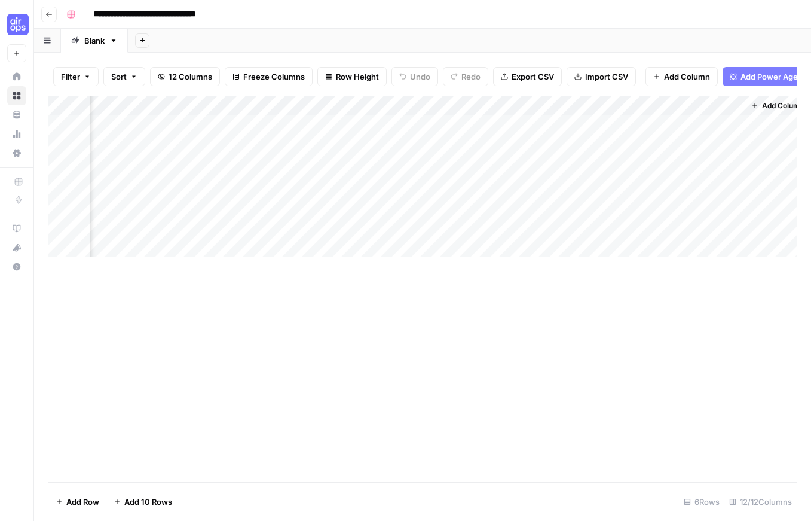
scroll to position [0, 776]
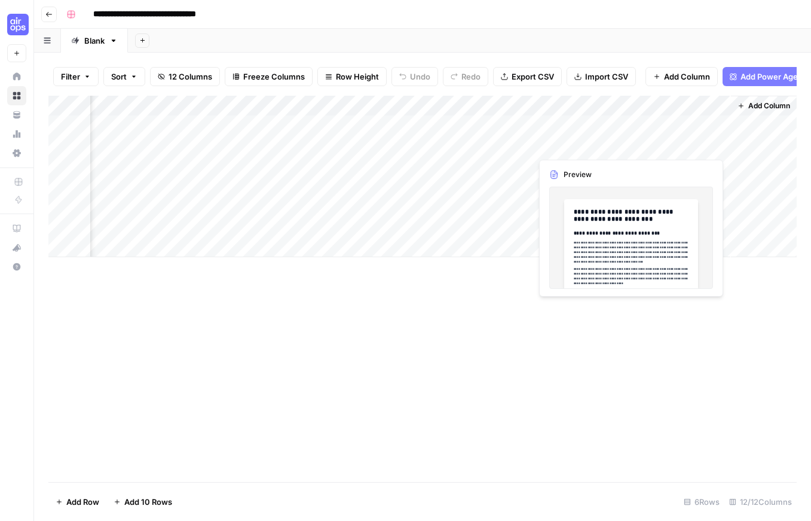
click at [701, 149] on div "Add Column" at bounding box center [422, 176] width 748 height 161
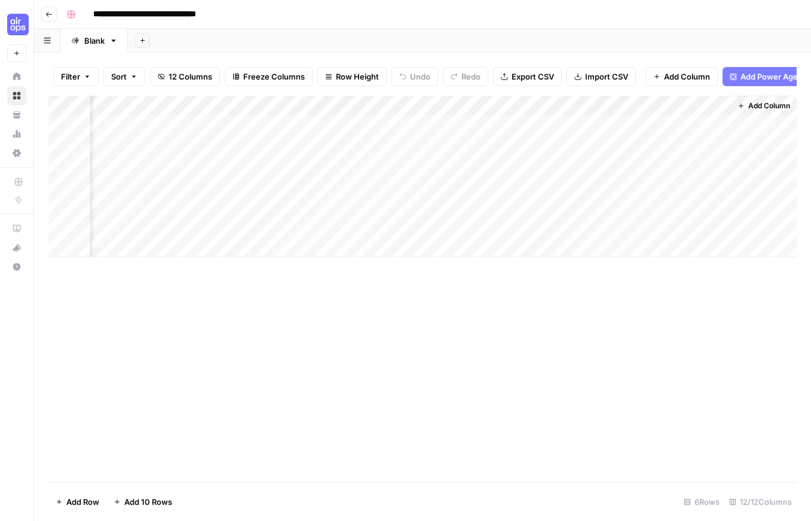
click at [720, 148] on div "Add Column" at bounding box center [422, 176] width 748 height 161
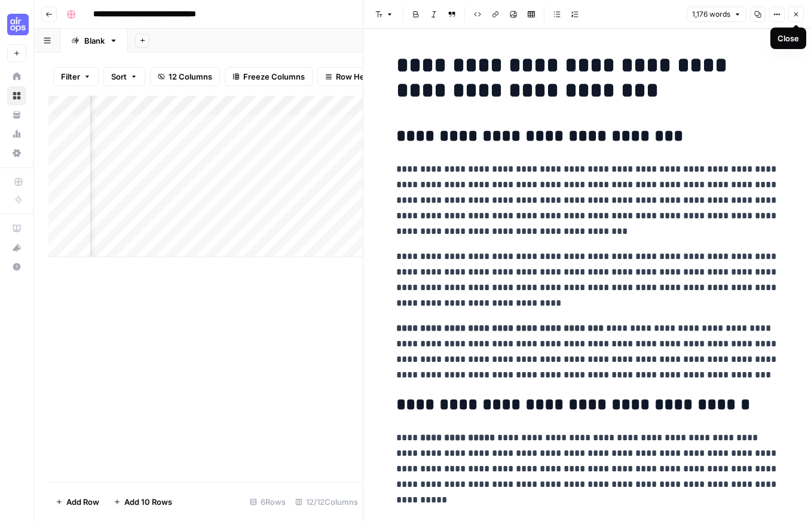
click at [797, 13] on icon "button" at bounding box center [797, 15] width 4 height 4
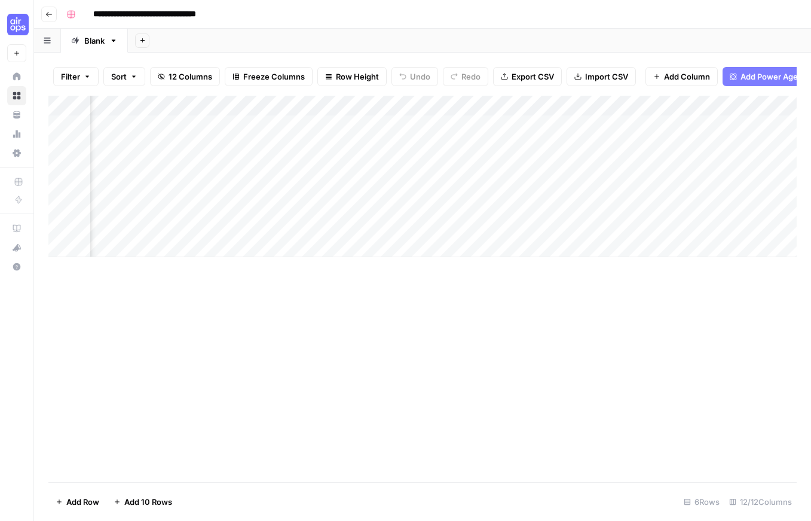
scroll to position [0, 92]
click at [258, 207] on div "Add Column" at bounding box center [422, 176] width 748 height 161
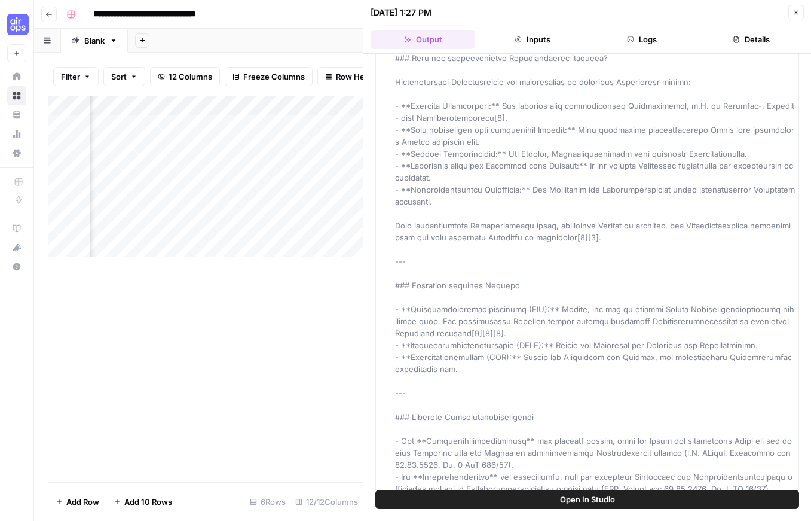
scroll to position [6742, 0]
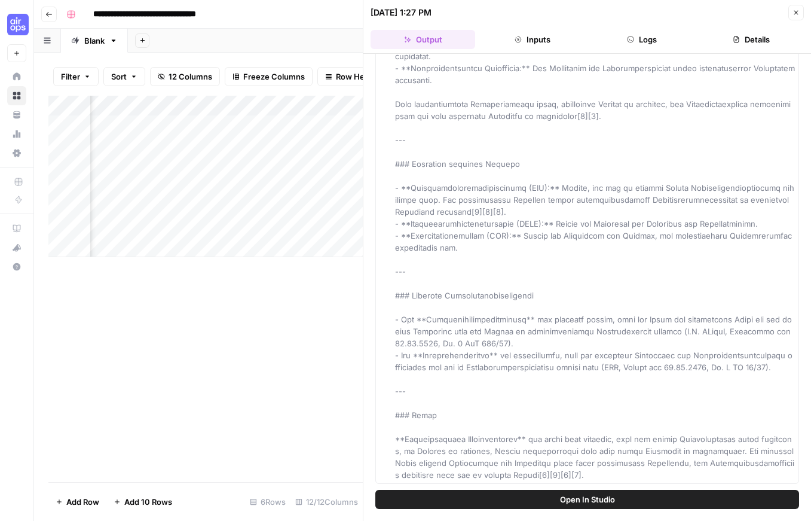
click at [152, 279] on div "Add Column" at bounding box center [205, 289] width 314 height 386
click at [529, 41] on button "Inputs" at bounding box center [532, 39] width 105 height 19
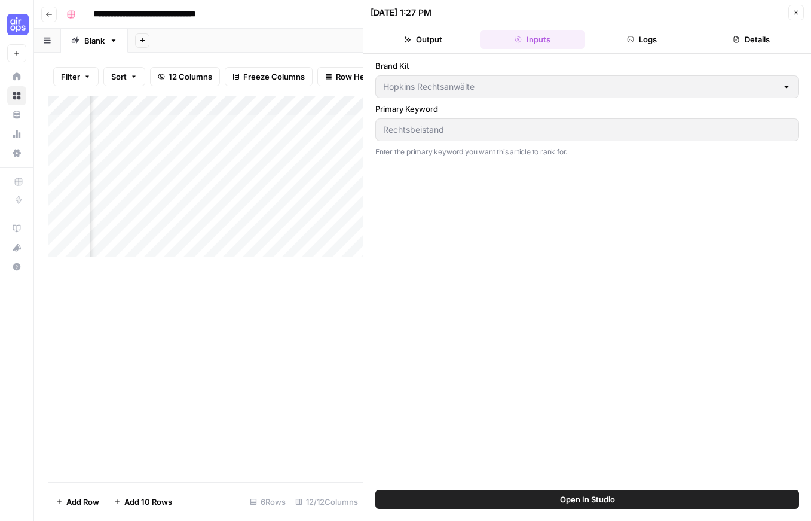
scroll to position [0, 0]
click at [803, 16] on button "Close" at bounding box center [797, 13] width 16 height 16
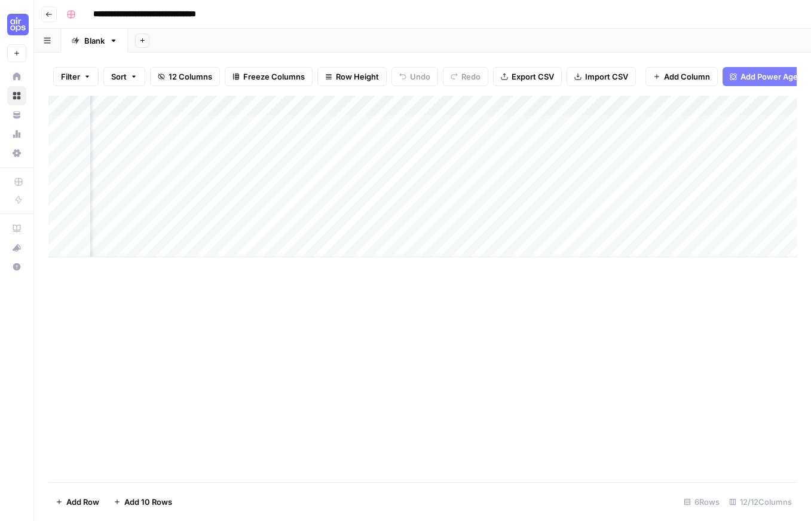
scroll to position [0, 776]
click at [593, 205] on div "Add Column" at bounding box center [422, 176] width 748 height 161
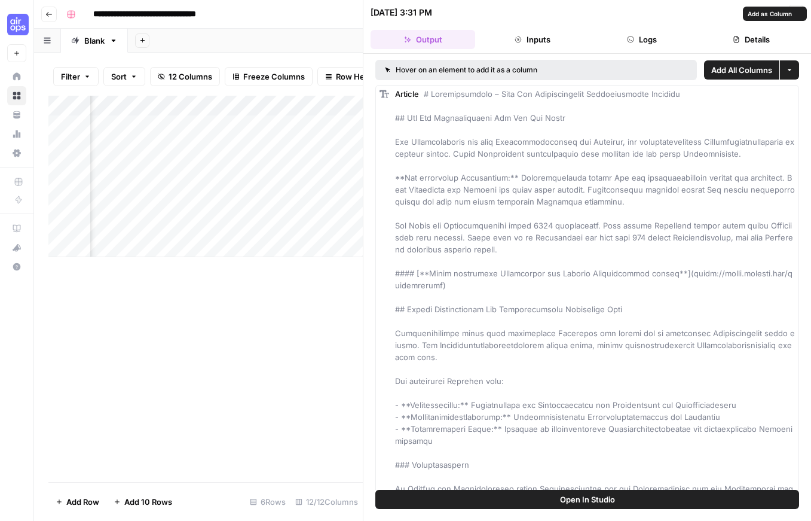
scroll to position [1222, 0]
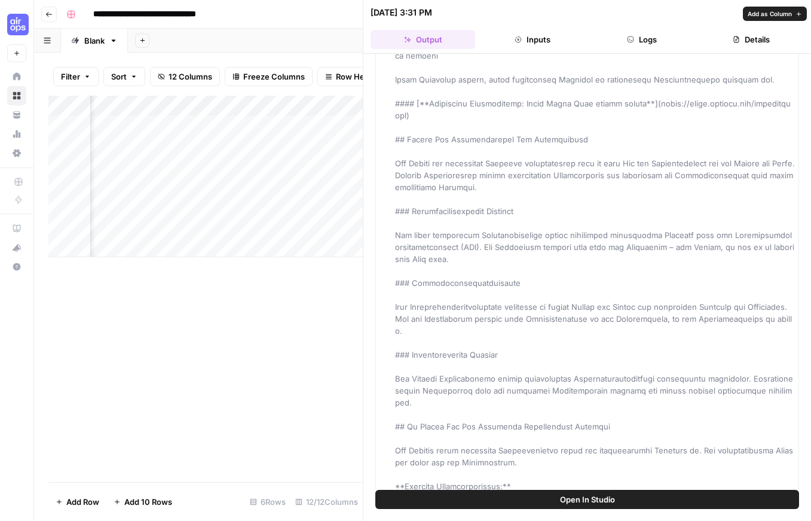
click at [544, 47] on button "Inputs" at bounding box center [532, 39] width 105 height 19
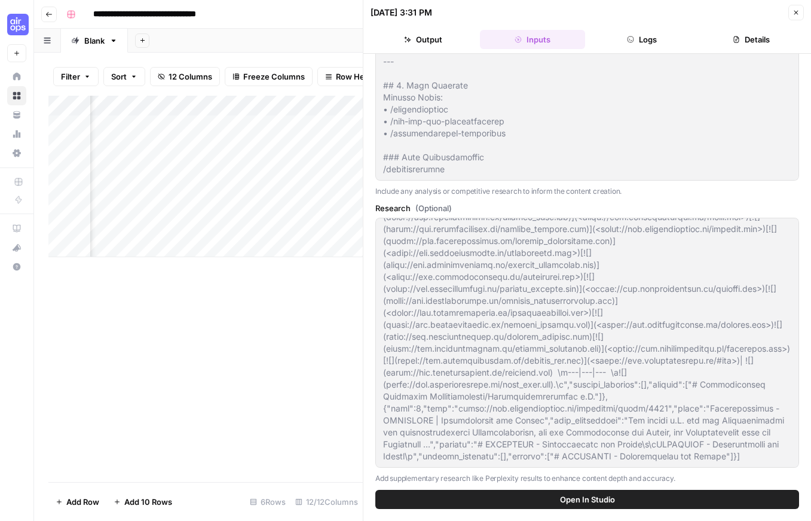
scroll to position [4257, 0]
click at [796, 5] on button "Close" at bounding box center [797, 13] width 16 height 16
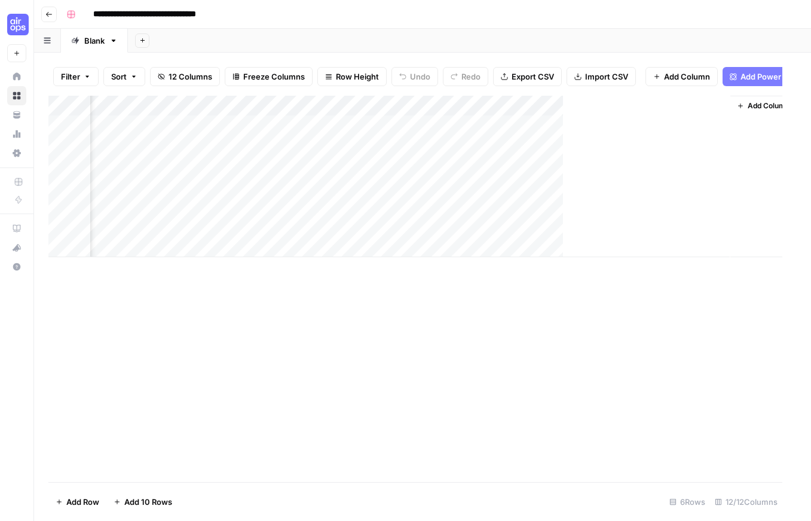
scroll to position [0, 762]
click at [44, 16] on button "Go back" at bounding box center [49, 15] width 16 height 16
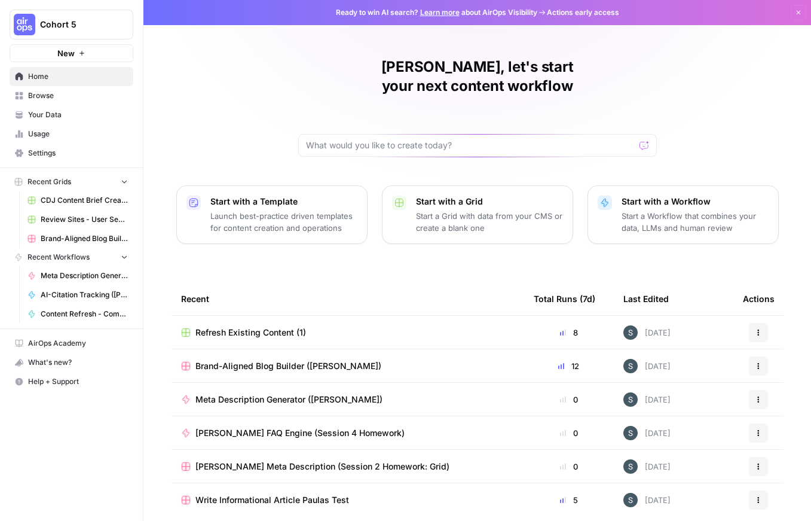
scroll to position [29, 0]
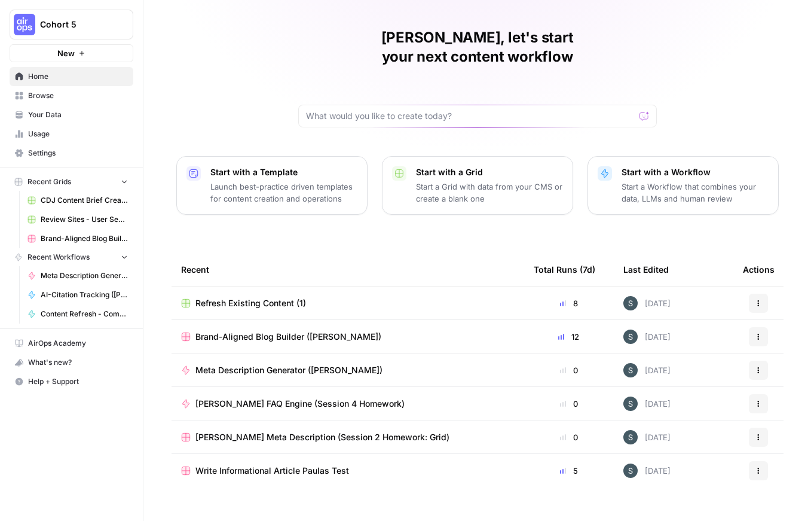
click at [41, 88] on link "Browse" at bounding box center [72, 95] width 124 height 19
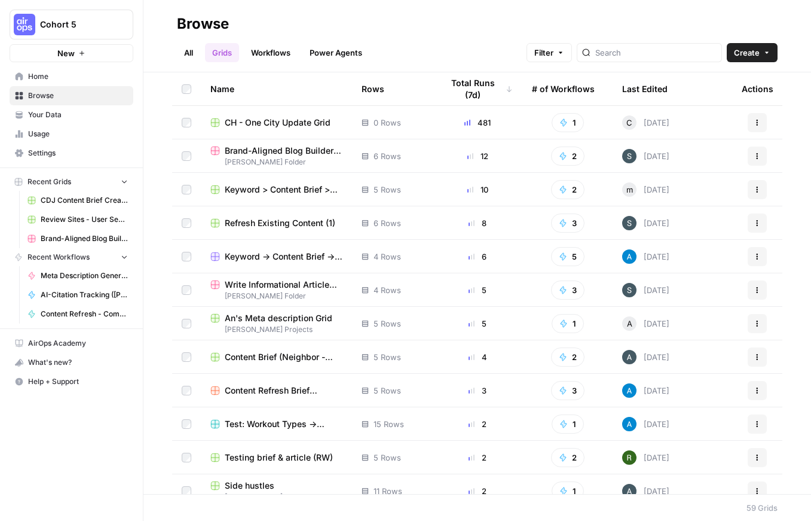
click at [191, 52] on link "All" at bounding box center [188, 52] width 23 height 19
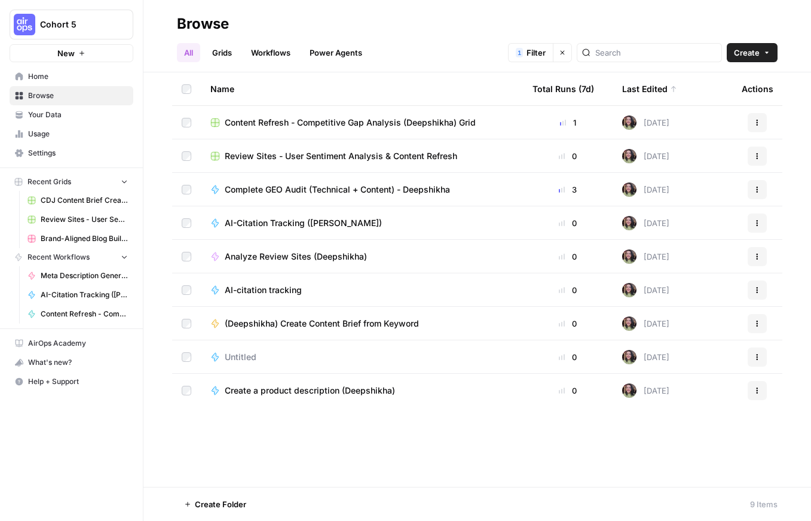
click at [80, 124] on link "Usage" at bounding box center [72, 133] width 124 height 19
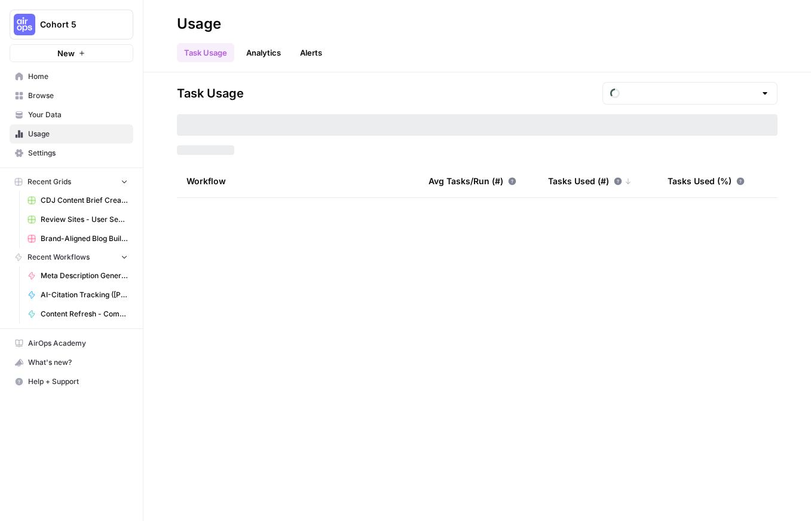
type input "September Tasks"
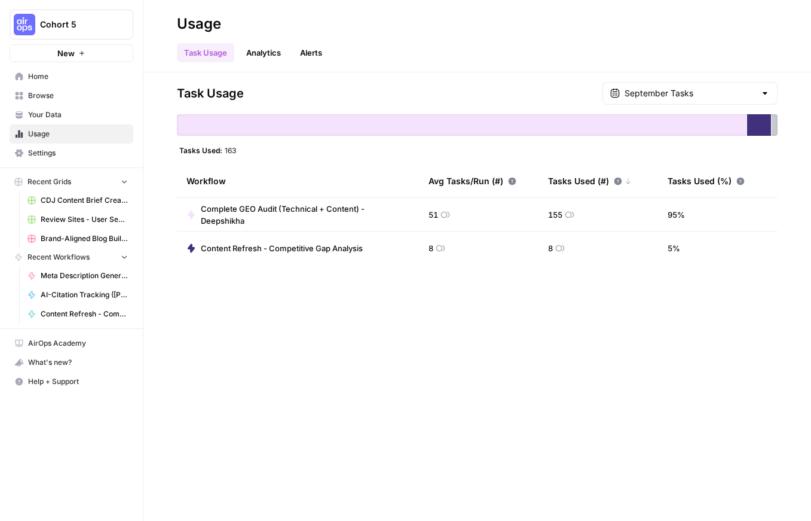
click at [78, 72] on span "Home" at bounding box center [78, 76] width 100 height 11
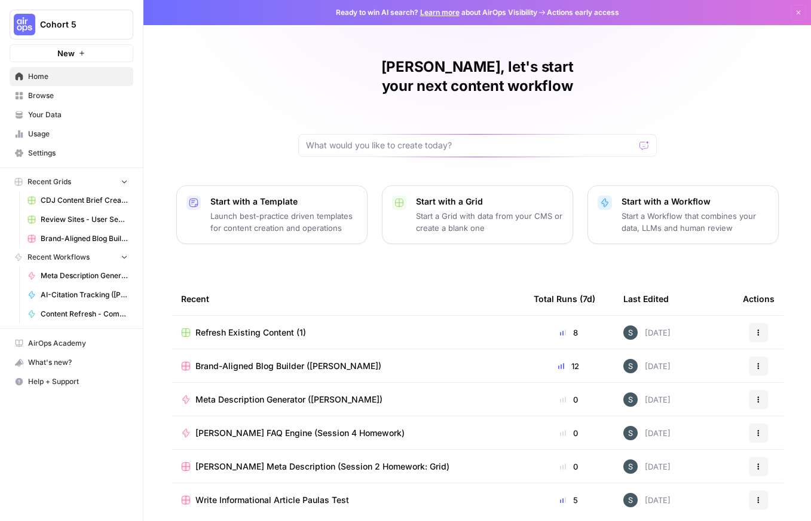
scroll to position [29, 0]
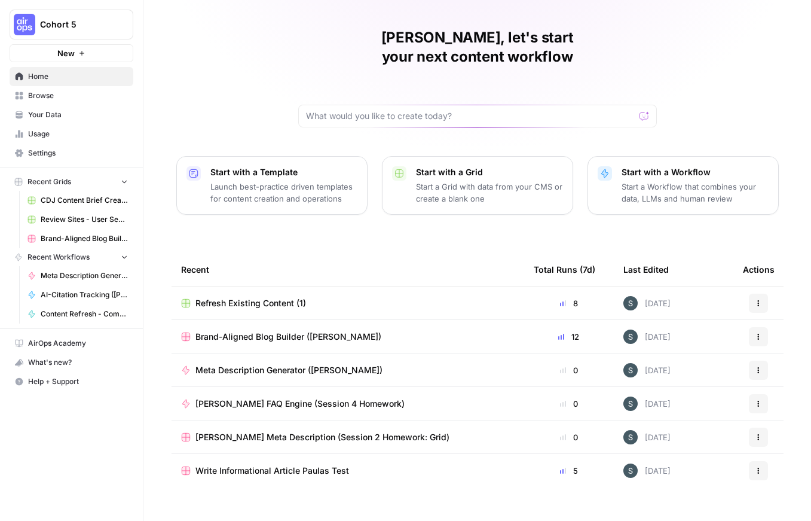
click at [69, 86] on link "Browse" at bounding box center [72, 95] width 124 height 19
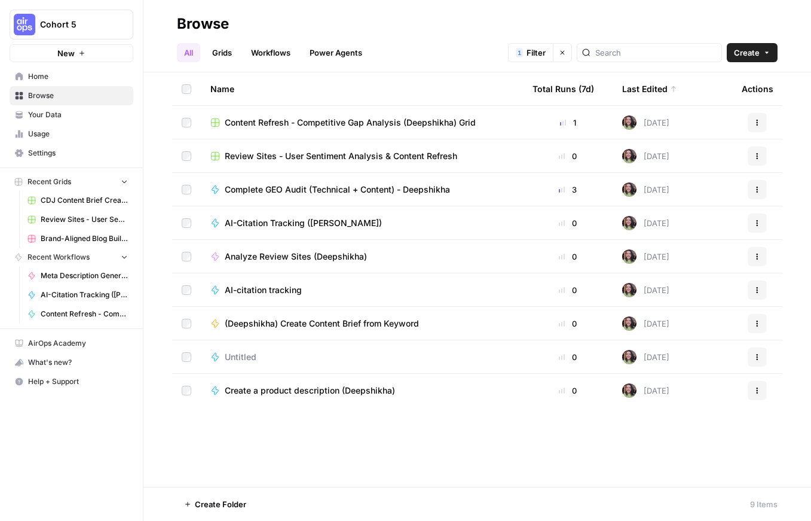
click at [72, 184] on button "Recent Grids" at bounding box center [72, 182] width 124 height 18
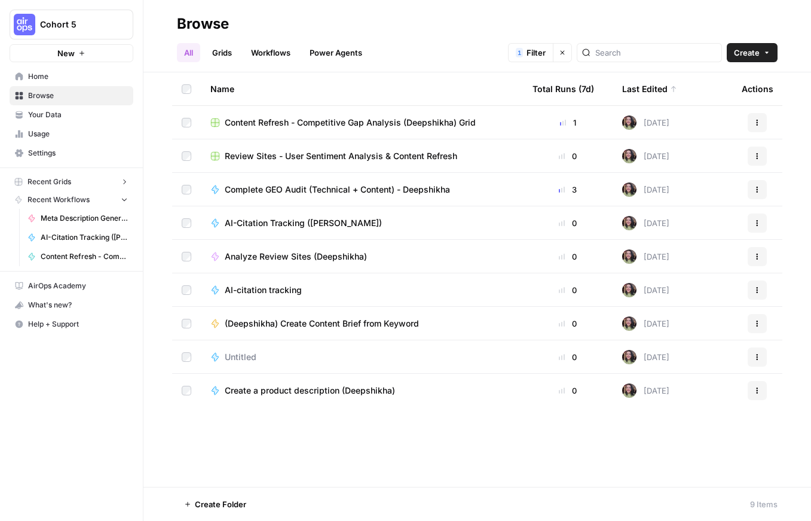
click at [72, 184] on button "Recent Grids" at bounding box center [72, 182] width 124 height 18
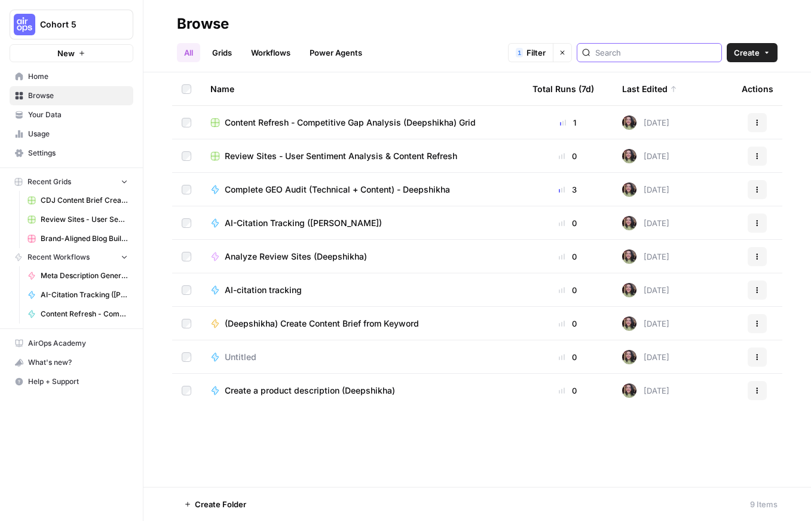
click at [671, 51] on input "search" at bounding box center [655, 53] width 121 height 12
click at [566, 54] on icon "button" at bounding box center [562, 52] width 7 height 7
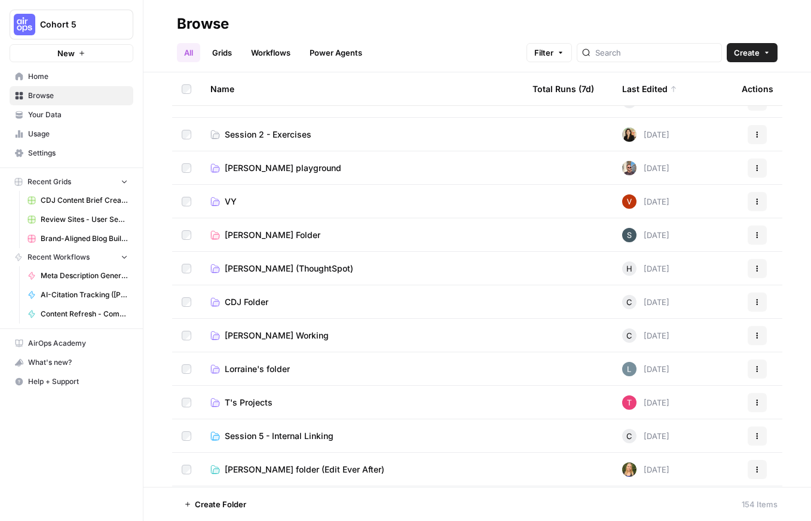
scroll to position [179, 0]
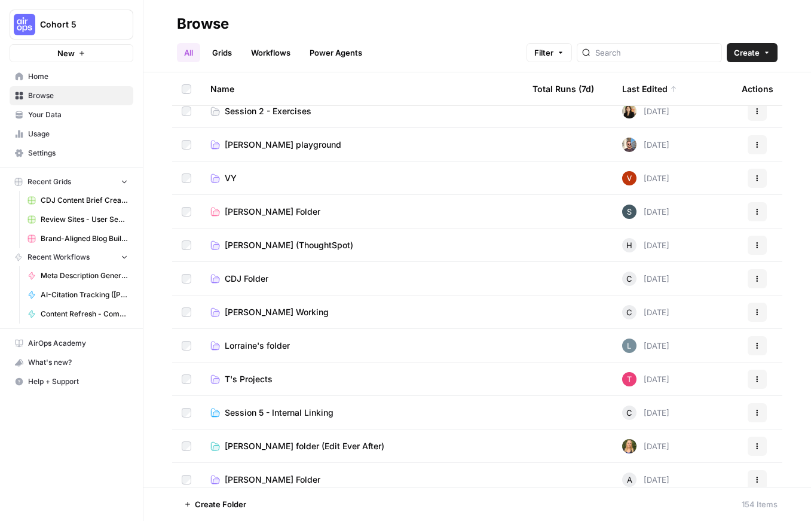
click at [258, 213] on span "Paula's Folder" at bounding box center [273, 212] width 96 height 12
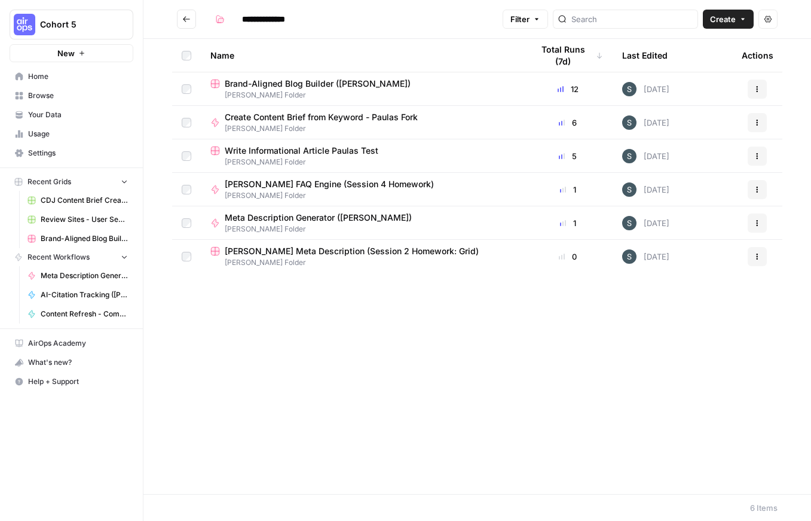
drag, startPoint x: 589, startPoint y: 469, endPoint x: 621, endPoint y: 219, distance: 252.0
click at [589, 469] on div "Name Total Runs (7d) Last Edited Actions Brand-Aligned Blog Builder (Paula) Pau…" at bounding box center [477, 266] width 668 height 455
click at [305, 151] on span "Write Informational Article Paulas Test" at bounding box center [302, 151] width 154 height 12
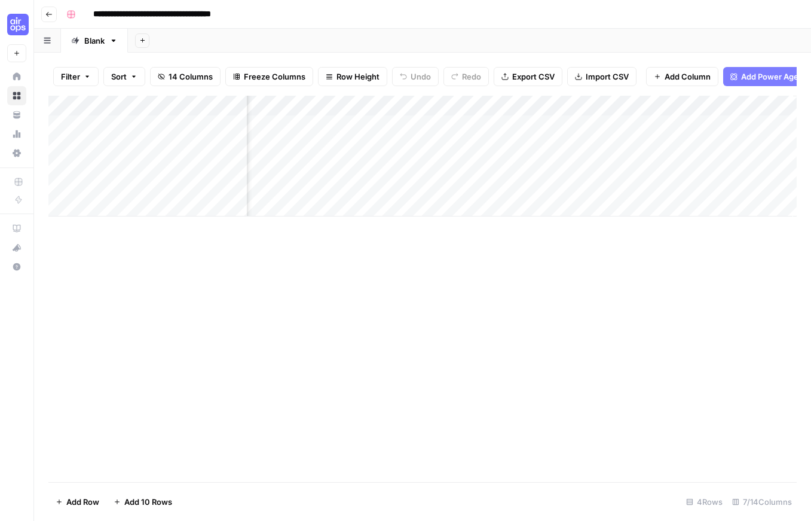
scroll to position [0, 190]
click at [482, 103] on div "Add Column" at bounding box center [422, 156] width 748 height 121
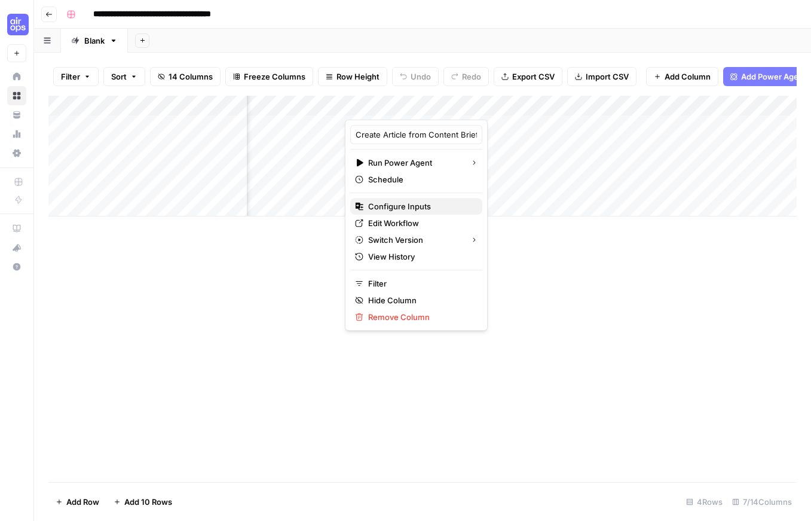
click at [395, 205] on span "Configure Inputs" at bounding box center [420, 206] width 105 height 12
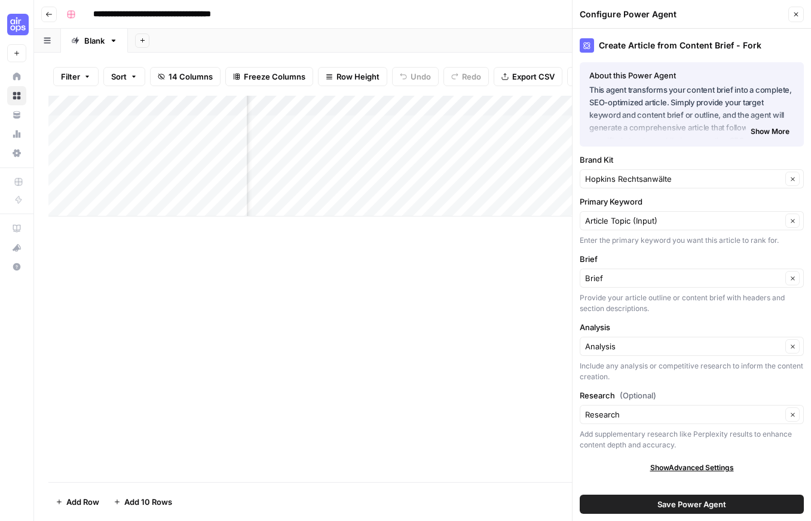
click at [475, 105] on div "Add Column" at bounding box center [422, 156] width 748 height 121
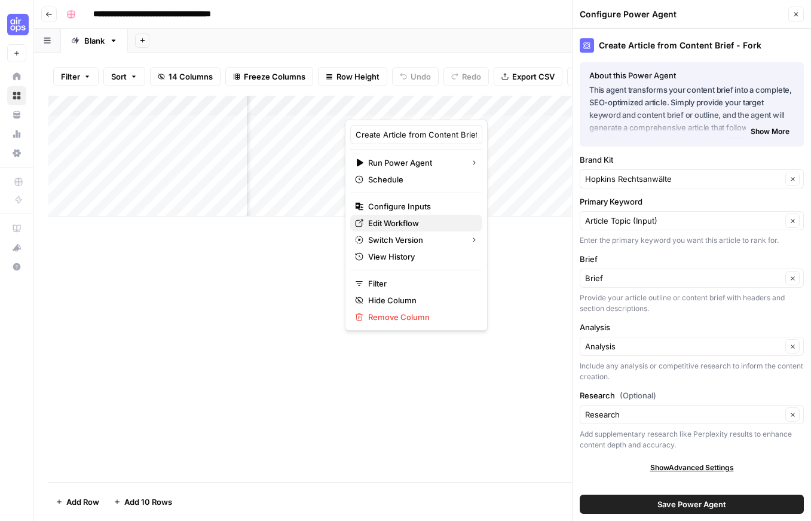
click at [430, 223] on span "Edit Workflow" at bounding box center [420, 223] width 105 height 12
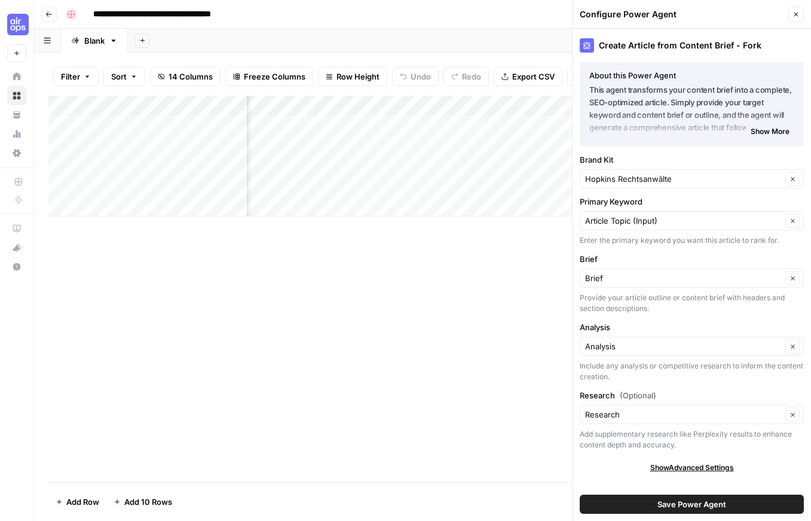
scroll to position [0, 143]
click at [794, 15] on icon "button" at bounding box center [796, 14] width 7 height 7
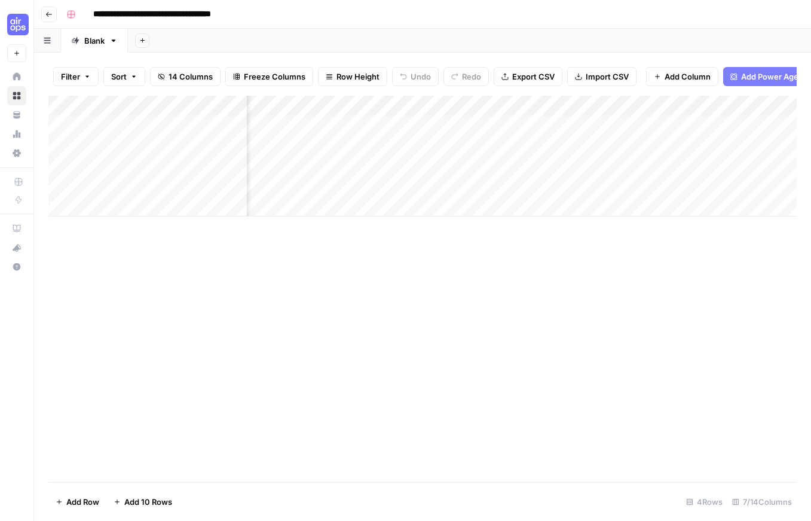
scroll to position [0, 0]
click at [418, 144] on div "Add Column" at bounding box center [422, 156] width 748 height 121
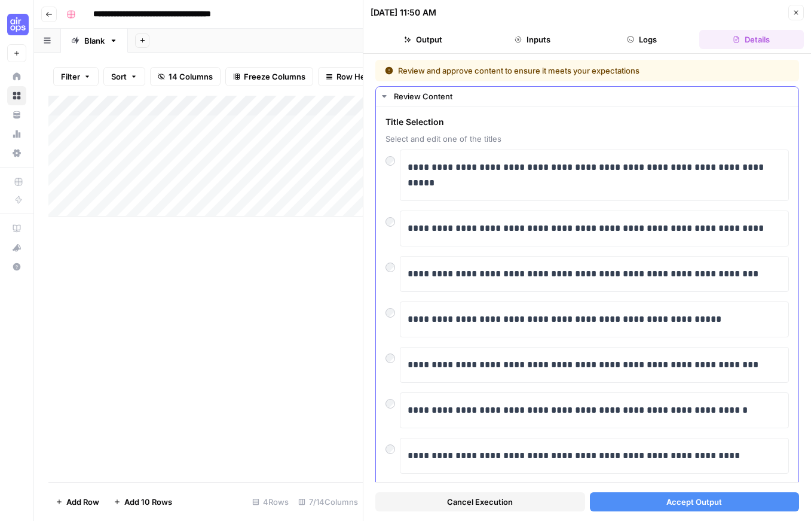
click at [428, 97] on div "Review Content" at bounding box center [593, 96] width 398 height 12
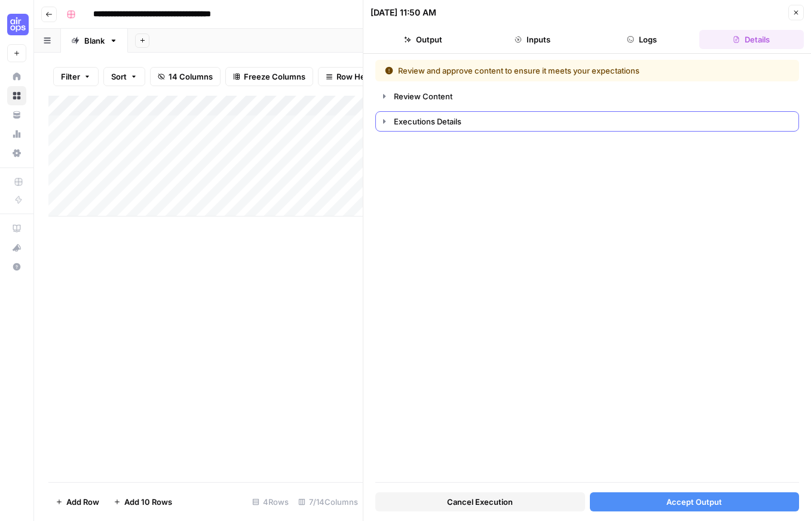
click at [422, 123] on div "Executions Details" at bounding box center [593, 121] width 398 height 12
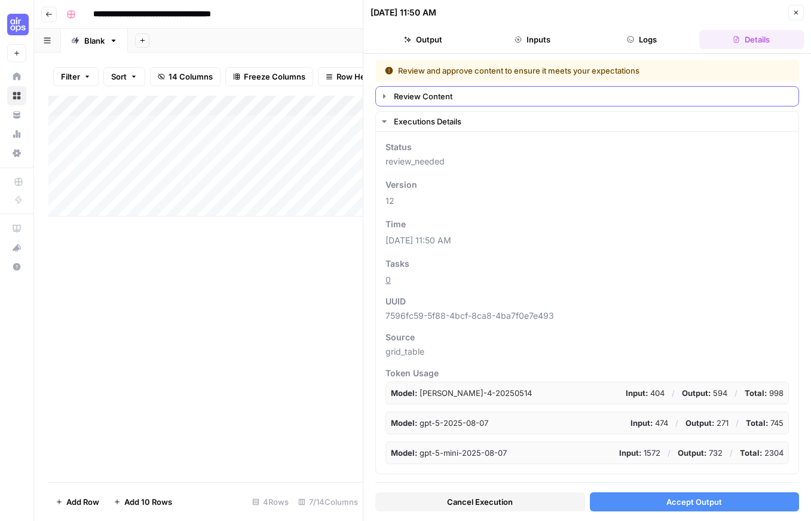
click at [423, 87] on button "Review Content" at bounding box center [587, 96] width 423 height 19
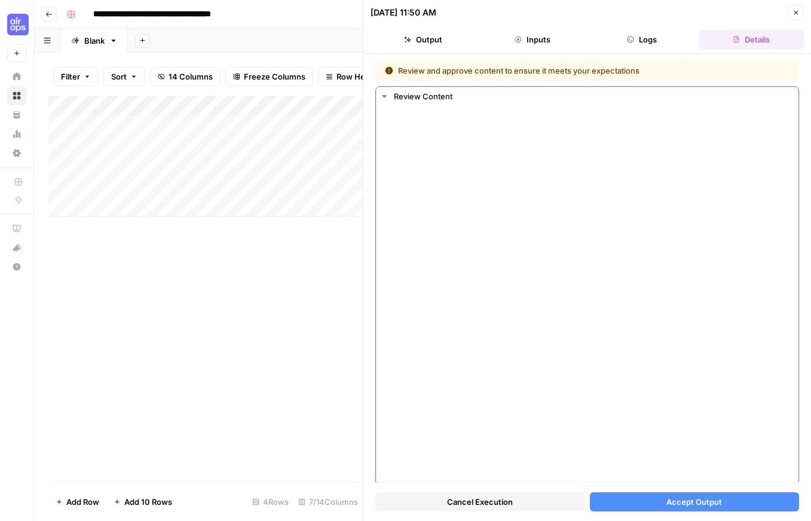
click at [418, 99] on div "Review Content" at bounding box center [593, 96] width 398 height 12
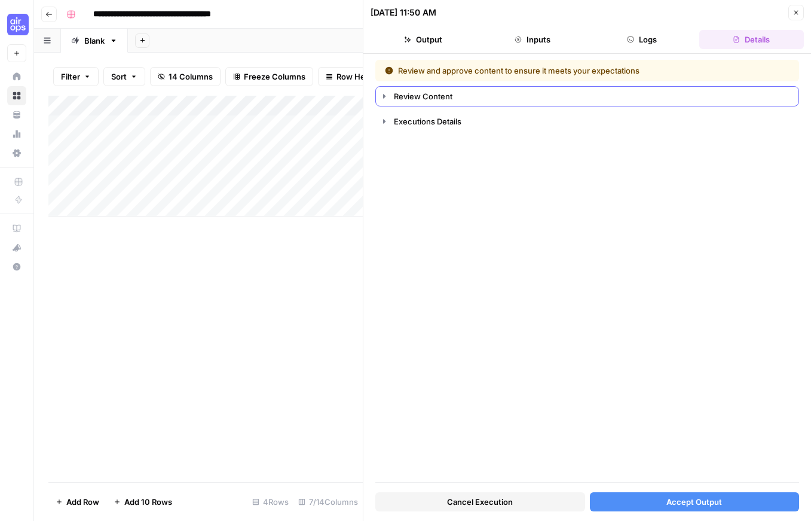
click at [418, 99] on div "Review Content" at bounding box center [593, 96] width 398 height 12
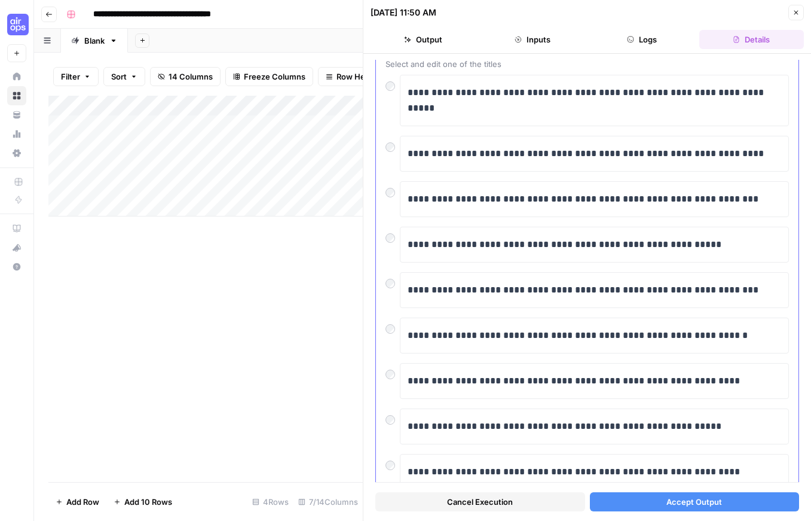
scroll to position [77, 0]
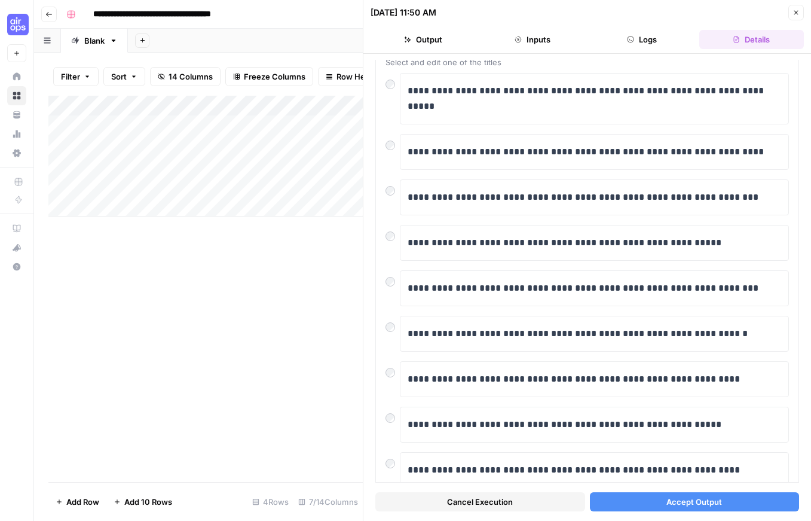
click at [222, 147] on div "Add Column" at bounding box center [205, 156] width 314 height 121
click at [227, 310] on div "Add Column" at bounding box center [205, 289] width 314 height 386
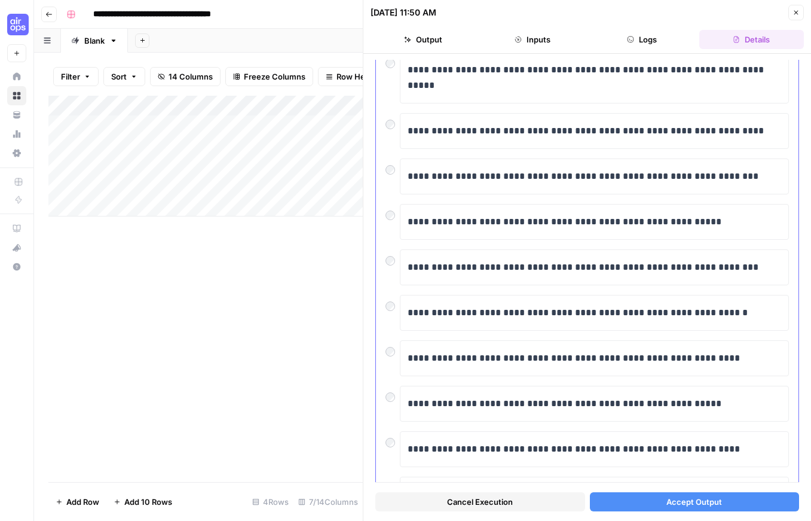
scroll to position [98, 0]
click at [216, 143] on div "Add Column" at bounding box center [205, 156] width 314 height 121
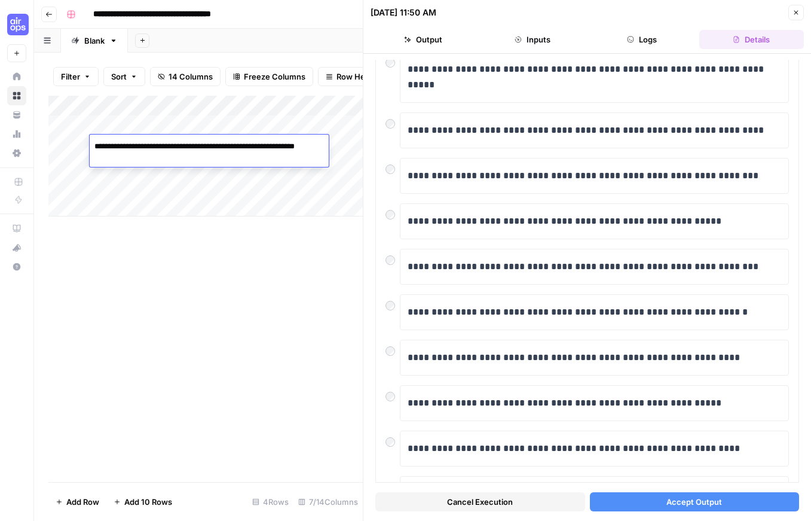
click at [216, 143] on textarea "**********" at bounding box center [209, 152] width 239 height 29
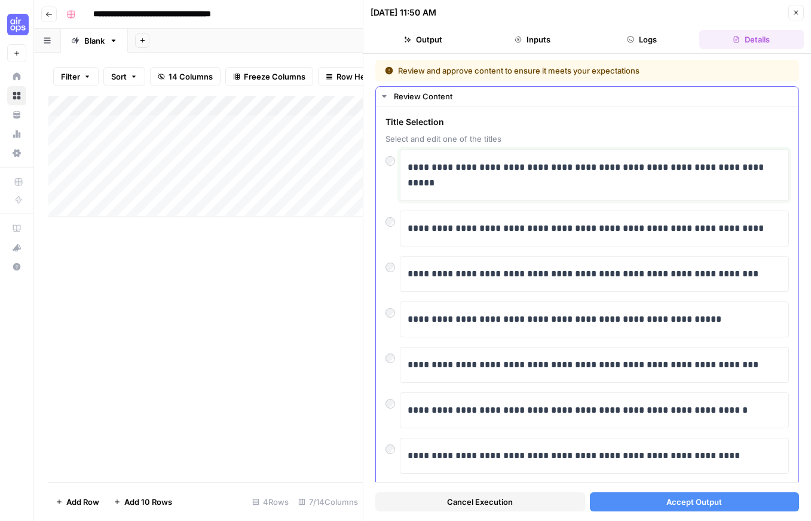
click at [528, 164] on p "**********" at bounding box center [595, 175] width 374 height 31
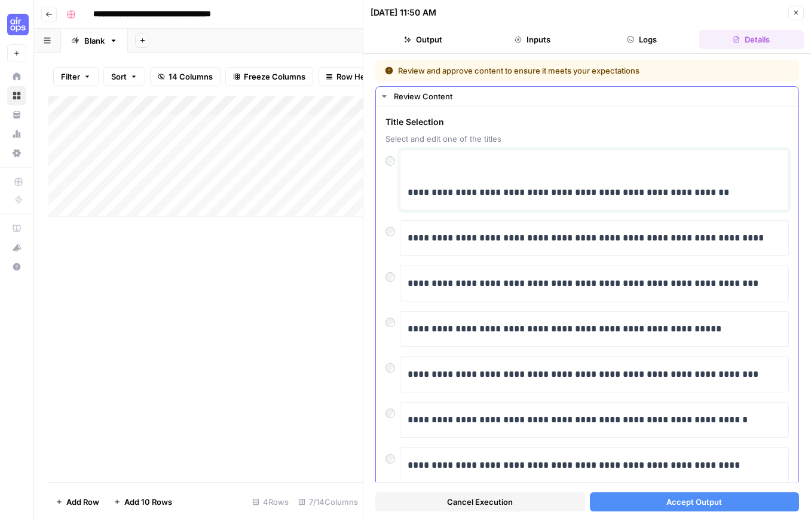
click at [408, 192] on p "**********" at bounding box center [595, 193] width 374 height 16
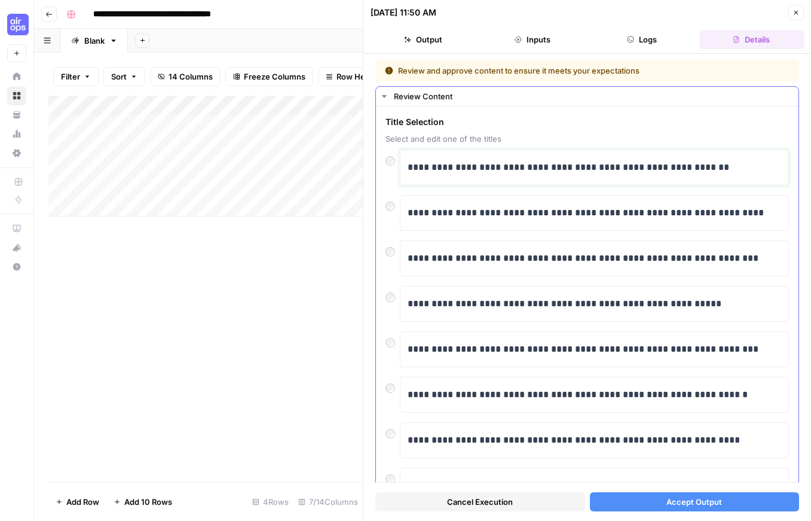
click at [603, 169] on p "**********" at bounding box center [595, 168] width 374 height 16
click at [682, 499] on span "Accept Output" at bounding box center [695, 502] width 56 height 12
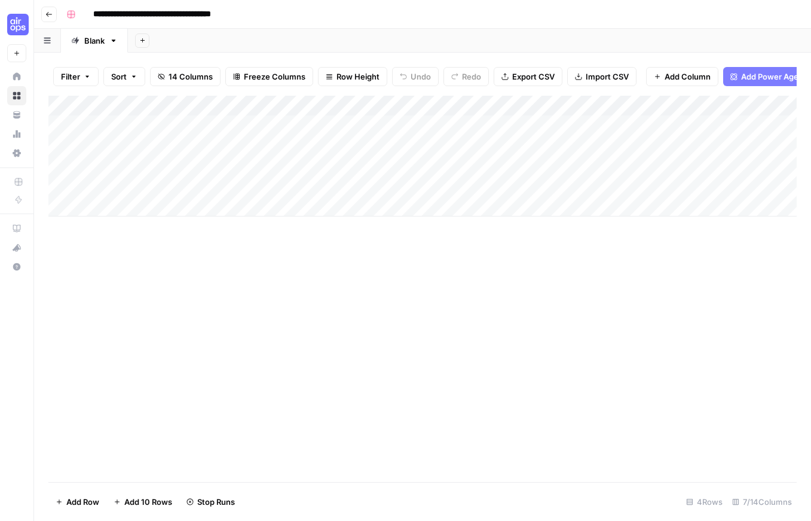
scroll to position [0, 1]
click at [230, 121] on div "Add Column" at bounding box center [422, 156] width 748 height 121
click at [351, 122] on div "Add Column" at bounding box center [422, 156] width 748 height 121
click at [415, 124] on div "Add Column" at bounding box center [422, 156] width 748 height 121
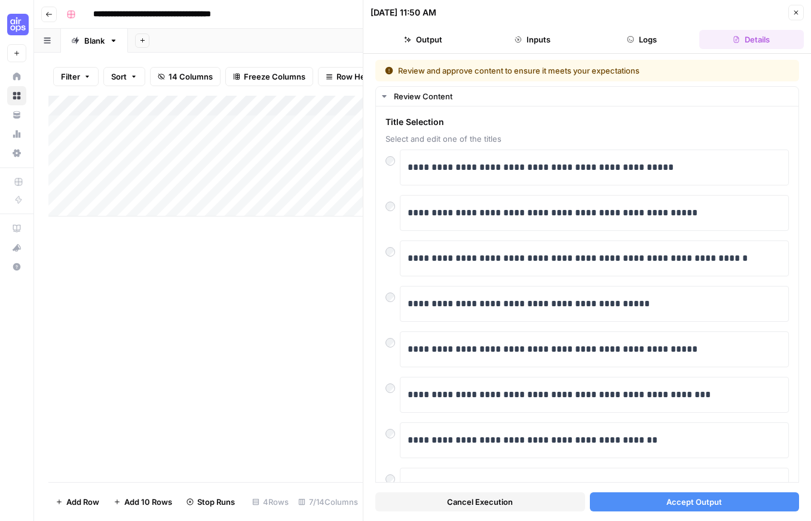
click at [683, 500] on span "Accept Output" at bounding box center [695, 502] width 56 height 12
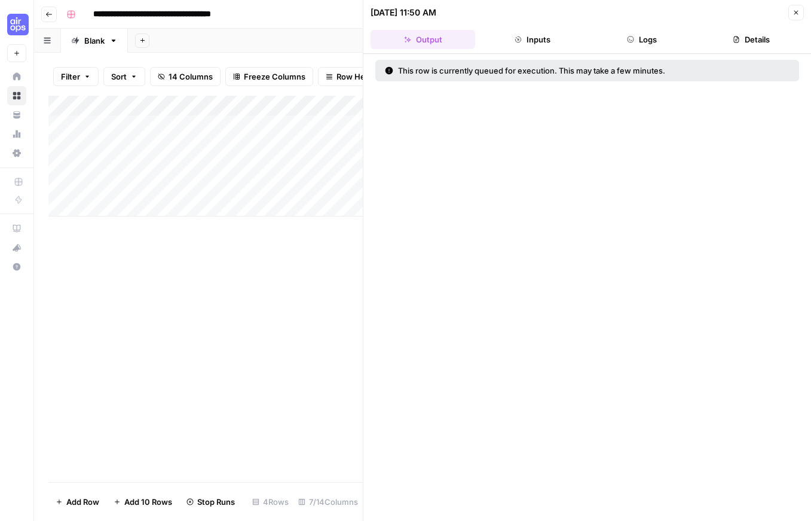
click at [325, 173] on div "Add Column" at bounding box center [205, 156] width 314 height 121
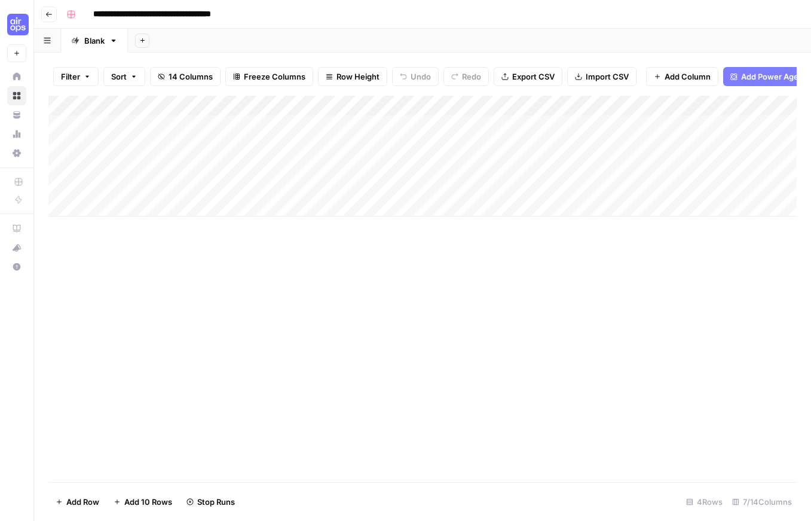
click at [414, 164] on div "Add Column" at bounding box center [422, 156] width 748 height 121
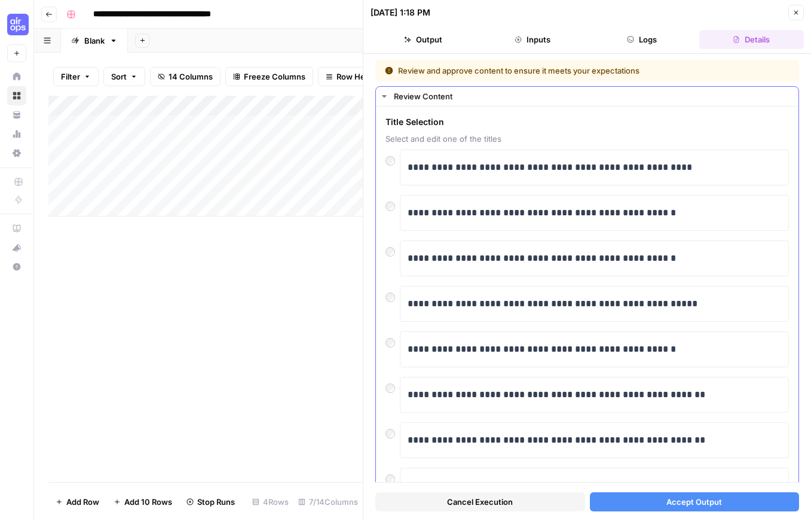
click at [395, 206] on div at bounding box center [393, 203] width 14 height 17
click at [288, 294] on div "Add Column" at bounding box center [205, 289] width 314 height 386
click at [797, 14] on icon "button" at bounding box center [796, 12] width 7 height 7
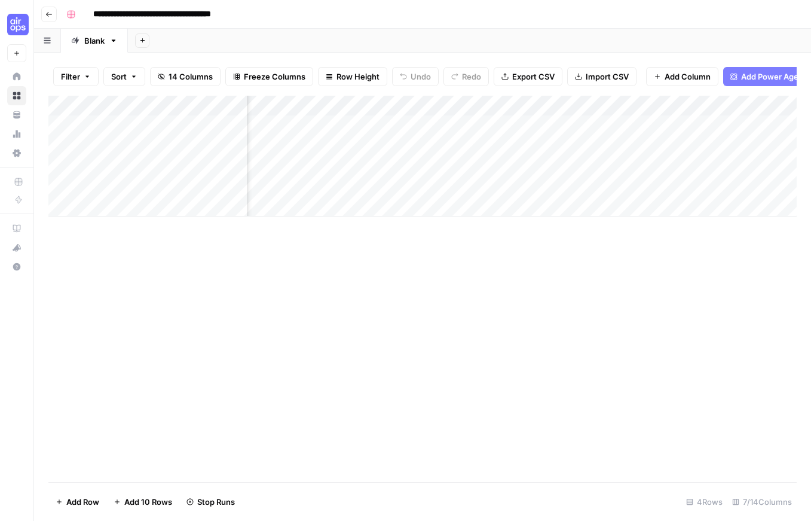
scroll to position [0, 109]
click at [571, 108] on div "Add Column" at bounding box center [422, 156] width 748 height 121
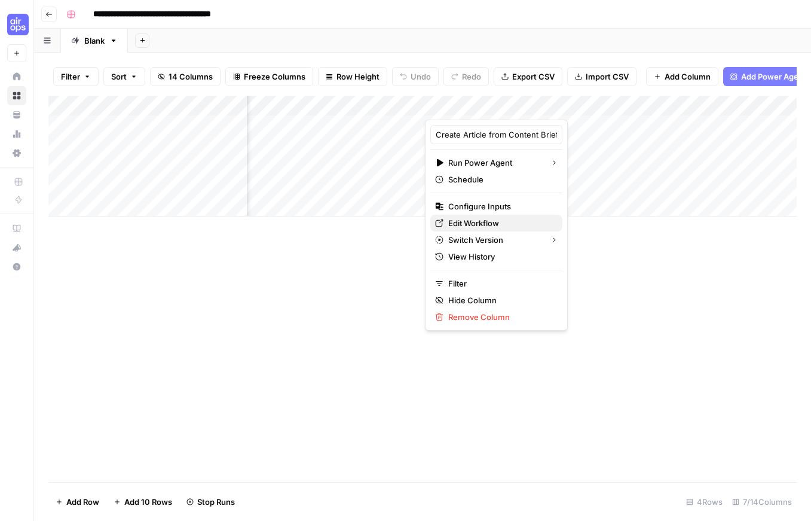
click at [520, 225] on span "Edit Workflow" at bounding box center [500, 223] width 105 height 12
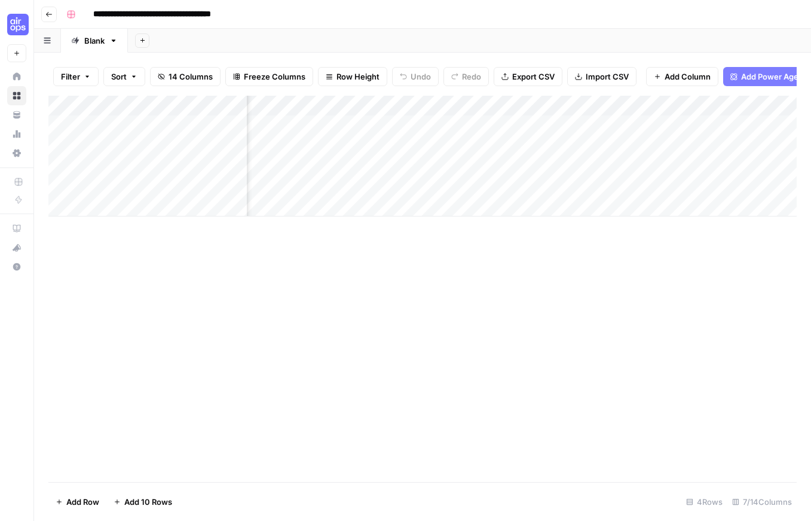
scroll to position [0, 0]
click at [401, 104] on div "Add Column" at bounding box center [422, 156] width 748 height 121
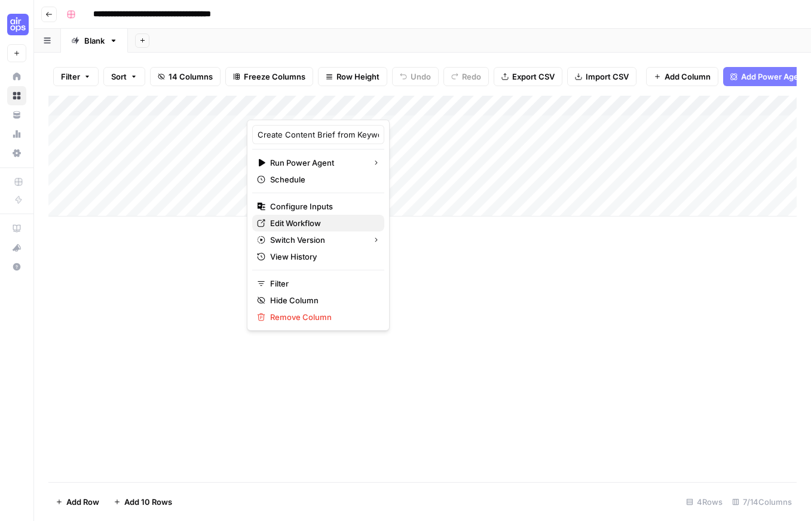
click at [311, 227] on span "Edit Workflow" at bounding box center [322, 223] width 105 height 12
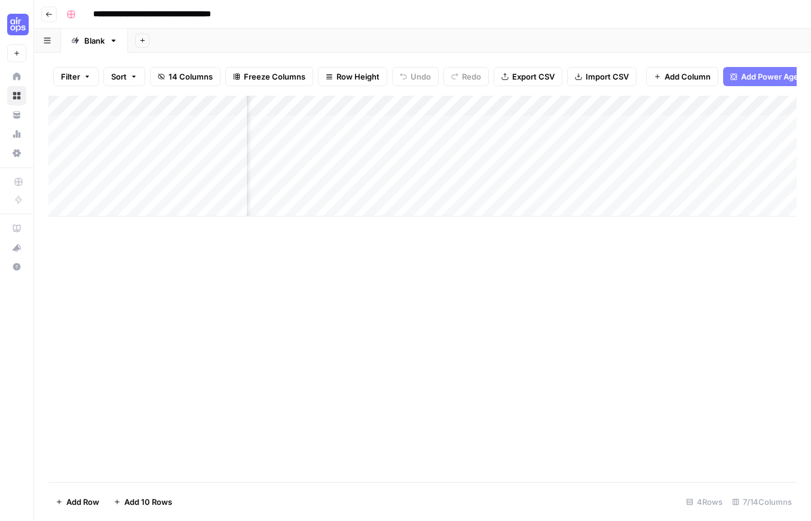
scroll to position [0, 357]
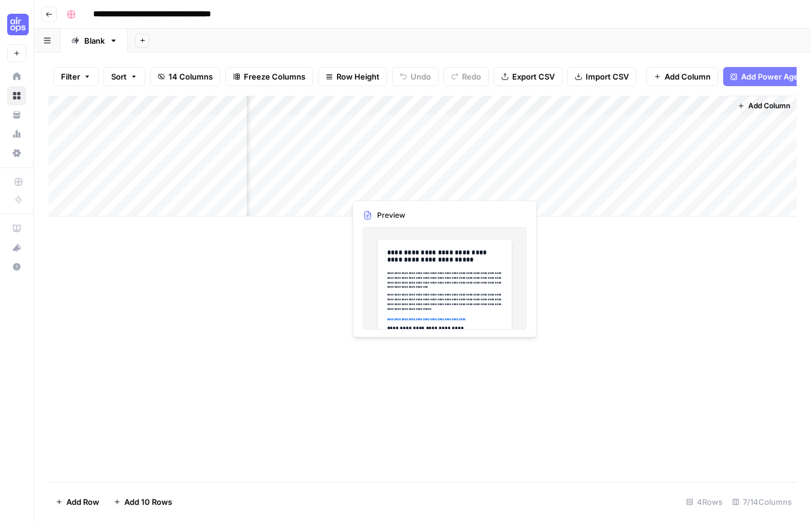
click at [409, 188] on div "Add Column" at bounding box center [422, 156] width 748 height 121
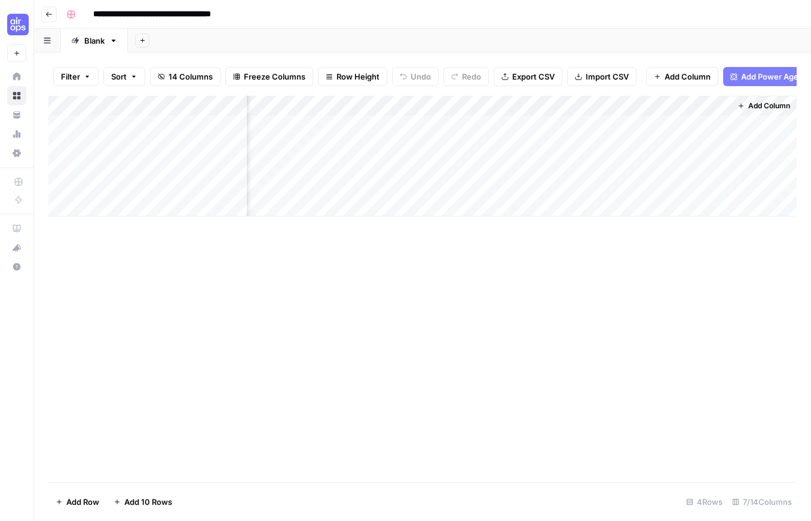
click at [449, 261] on div "Add Column" at bounding box center [422, 289] width 748 height 386
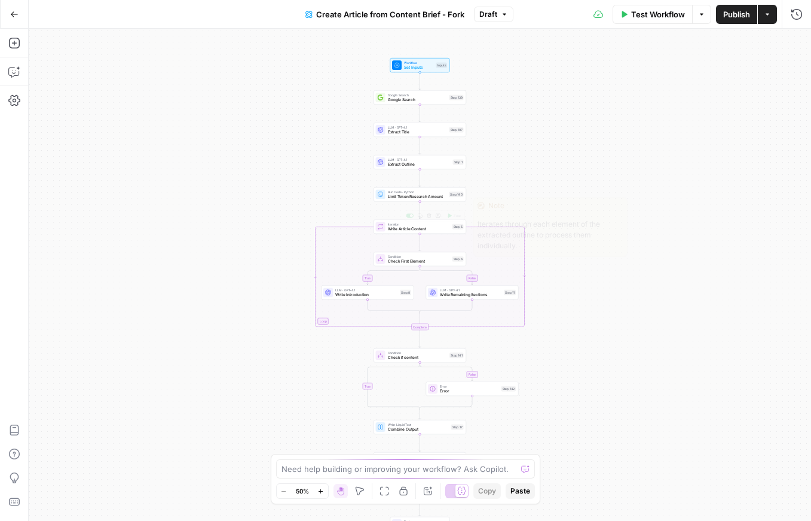
click at [399, 227] on span "Write Article Content" at bounding box center [419, 229] width 62 height 6
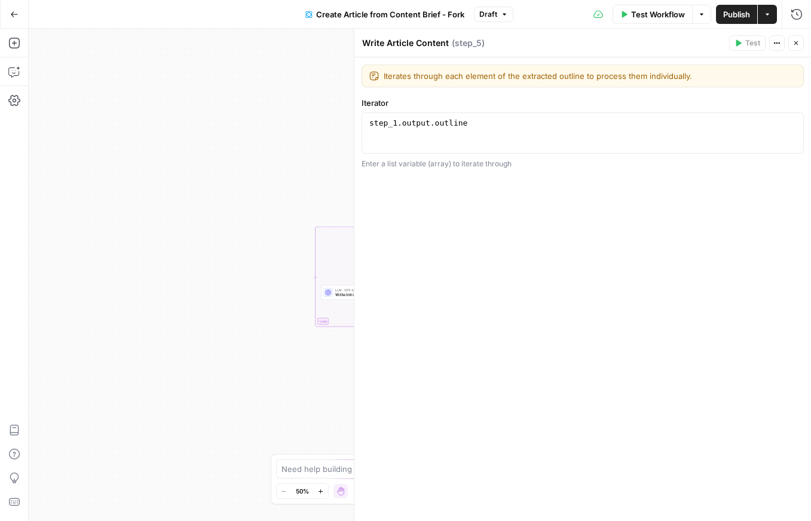
click at [298, 230] on div "true false false true Workflow Set Inputs Inputs Google Search Google Search St…" at bounding box center [420, 275] width 783 height 492
click at [797, 45] on icon "button" at bounding box center [797, 43] width 4 height 4
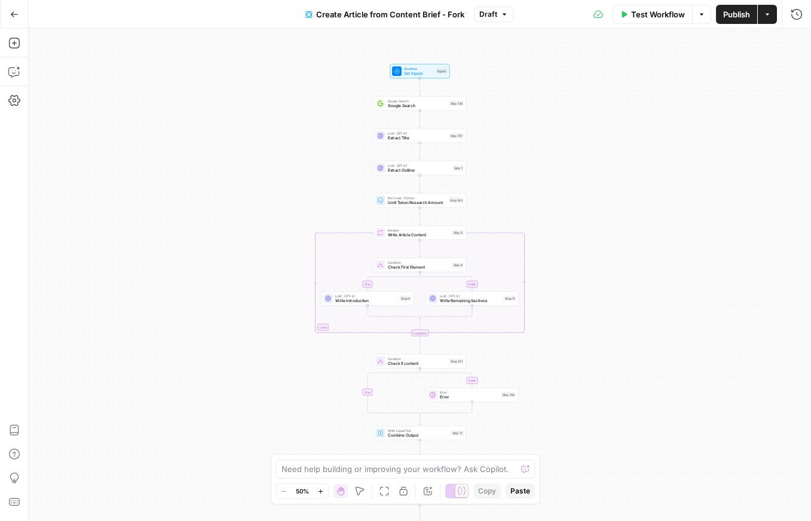
click at [323, 494] on button "Zoom In" at bounding box center [321, 491] width 14 height 14
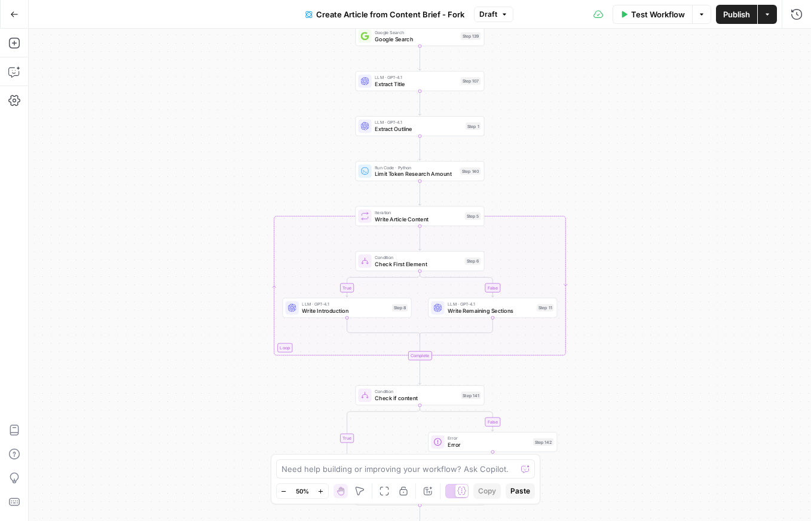
click at [323, 494] on button "Zoom In" at bounding box center [321, 491] width 14 height 14
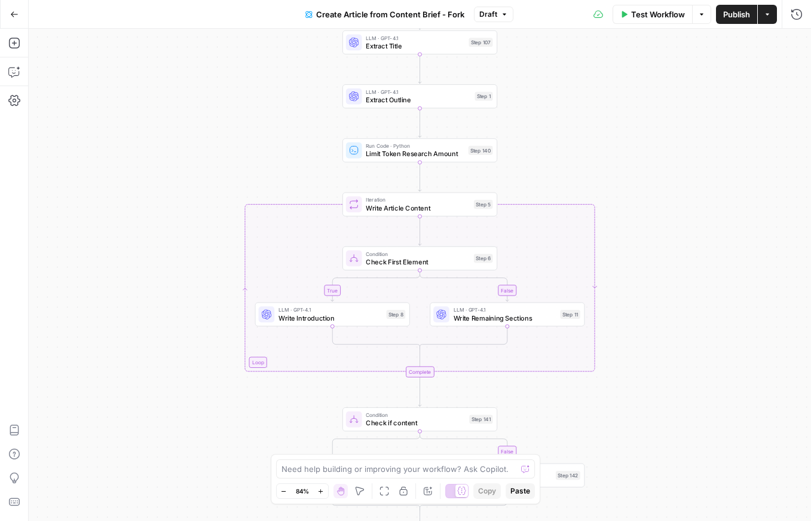
click at [323, 494] on button "Zoom In" at bounding box center [321, 491] width 14 height 14
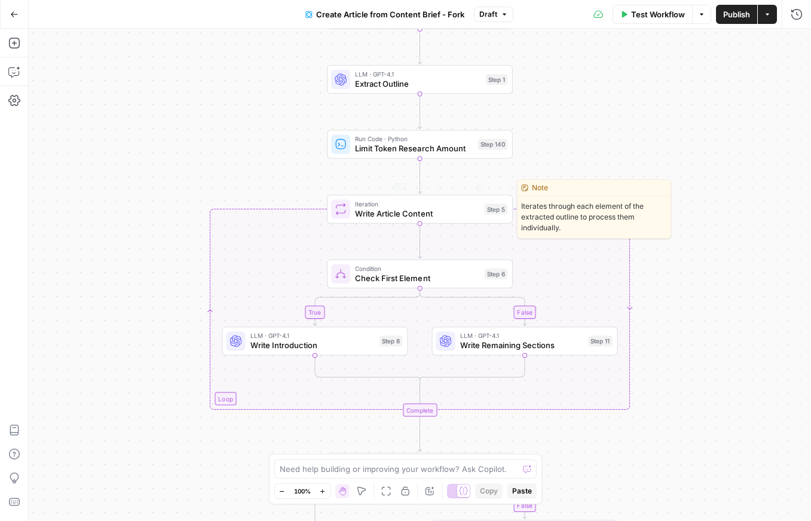
click at [408, 208] on span "Write Article Content" at bounding box center [417, 213] width 125 height 12
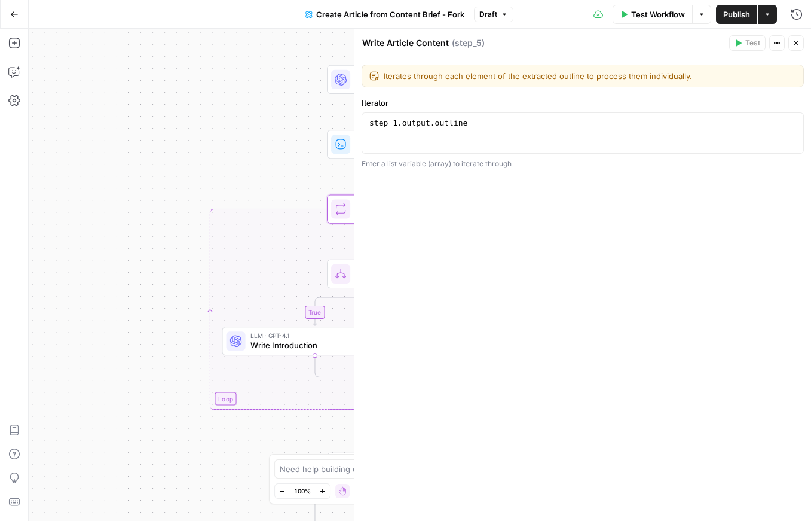
click at [259, 100] on div "true false false true Workflow Set Inputs Inputs Google Search Google Search St…" at bounding box center [420, 275] width 783 height 492
click at [793, 45] on icon "button" at bounding box center [796, 42] width 7 height 7
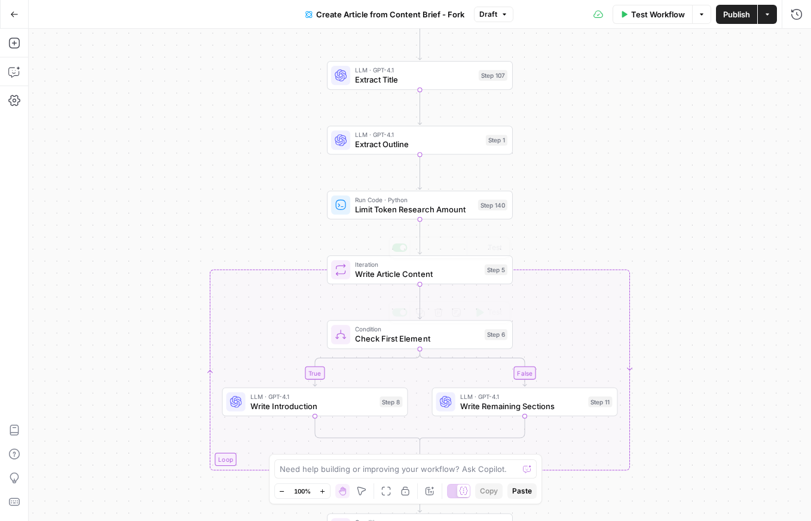
click at [402, 145] on span "Extract Outline" at bounding box center [418, 144] width 126 height 12
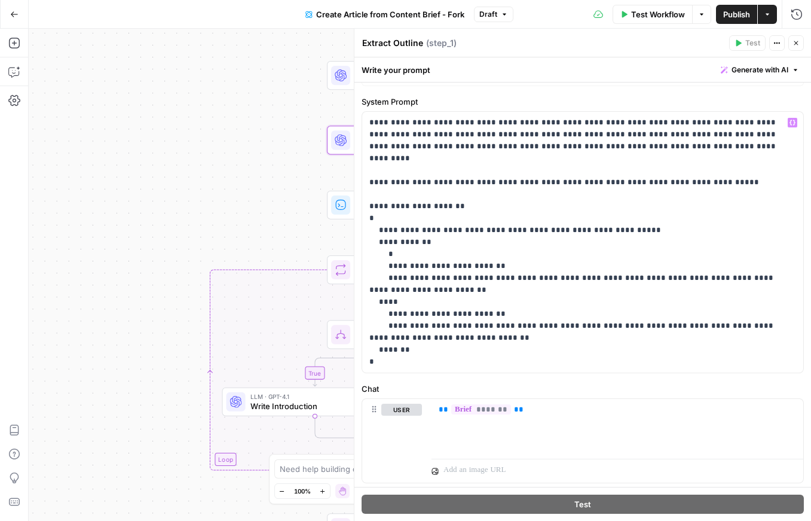
scroll to position [65, 0]
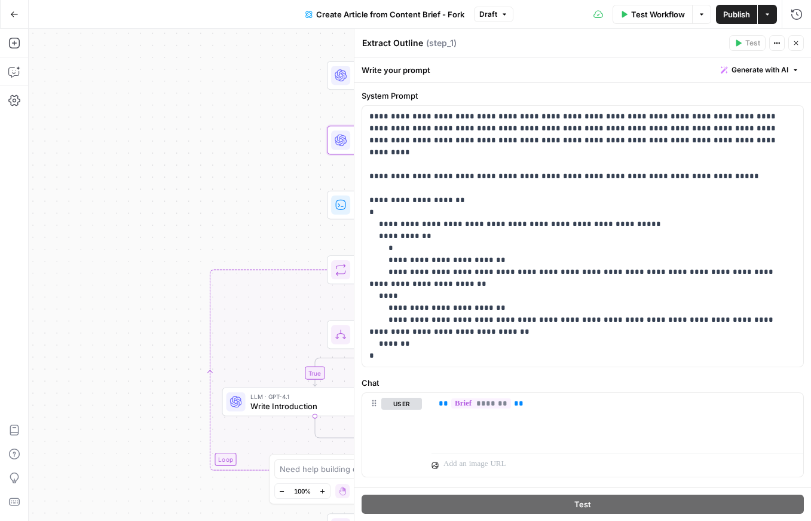
click at [797, 42] on icon "button" at bounding box center [796, 42] width 7 height 7
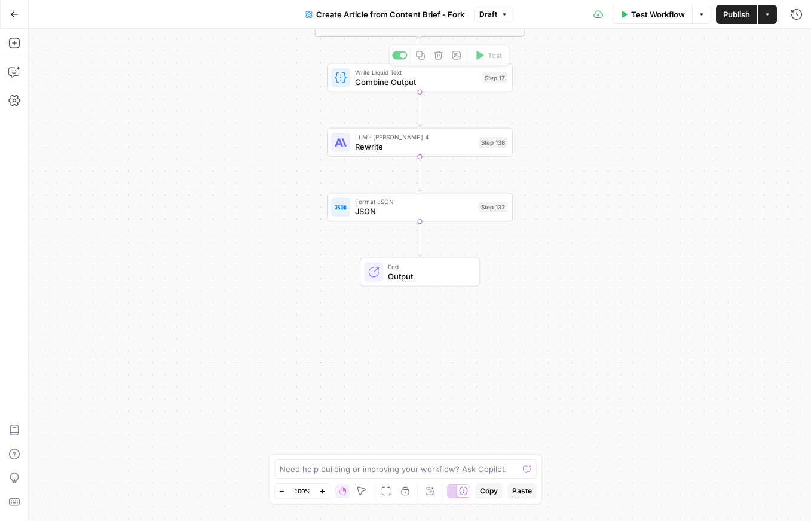
click at [430, 146] on span "Rewrite" at bounding box center [414, 146] width 119 height 12
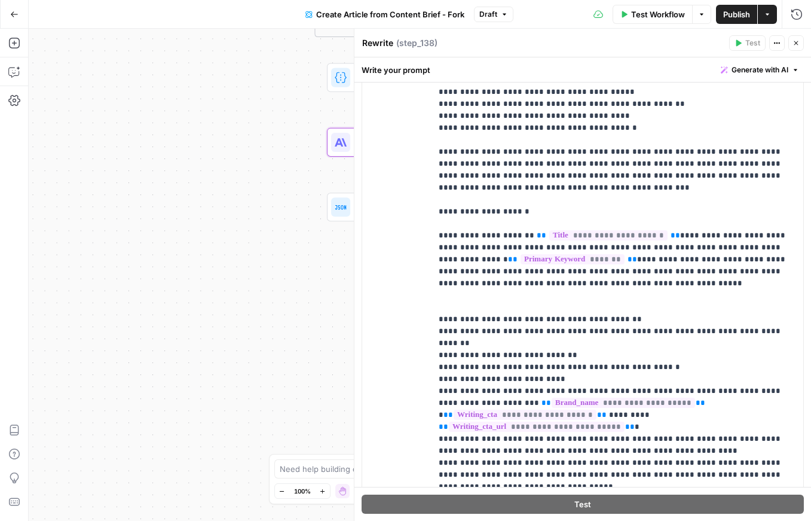
scroll to position [462, 0]
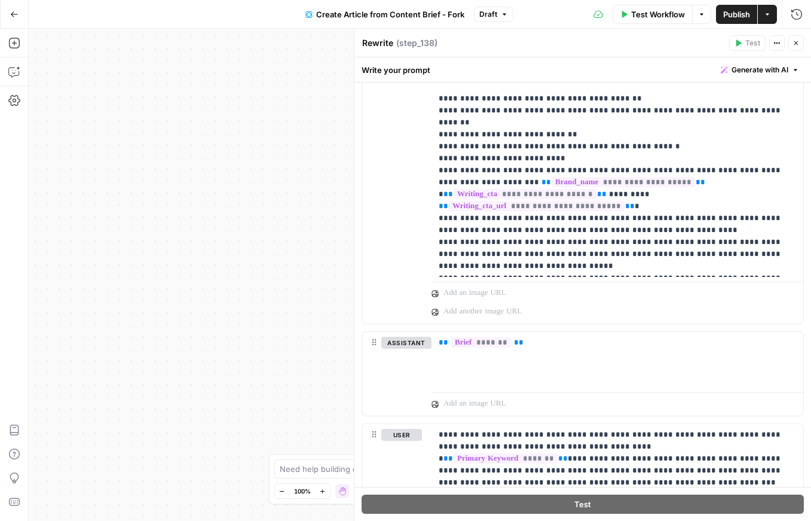
drag, startPoint x: 111, startPoint y: 334, endPoint x: 384, endPoint y: 371, distance: 275.8
click at [390, 374] on body "Cohort 5 New Home Browse Your Data Usage Settings Recent Grids CDJ Content Brie…" at bounding box center [405, 260] width 811 height 521
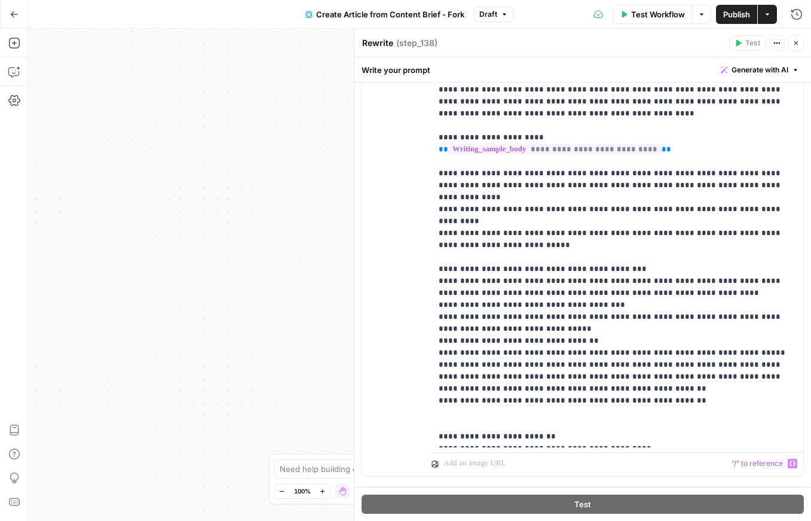
scroll to position [1401, 0]
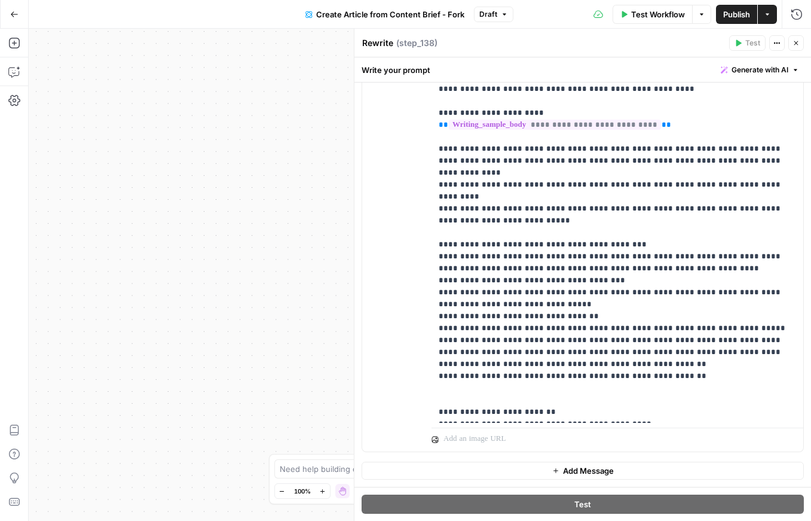
click at [218, 388] on div "true false false true Workflow Set Inputs Inputs Google Search Google Search St…" at bounding box center [420, 275] width 783 height 492
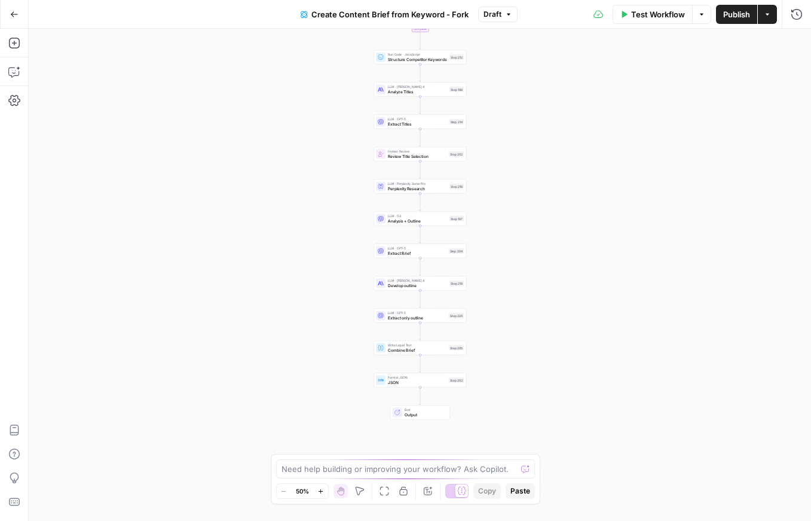
click at [15, 13] on icon "button" at bounding box center [14, 14] width 8 height 8
